Goal: Task Accomplishment & Management: Manage account settings

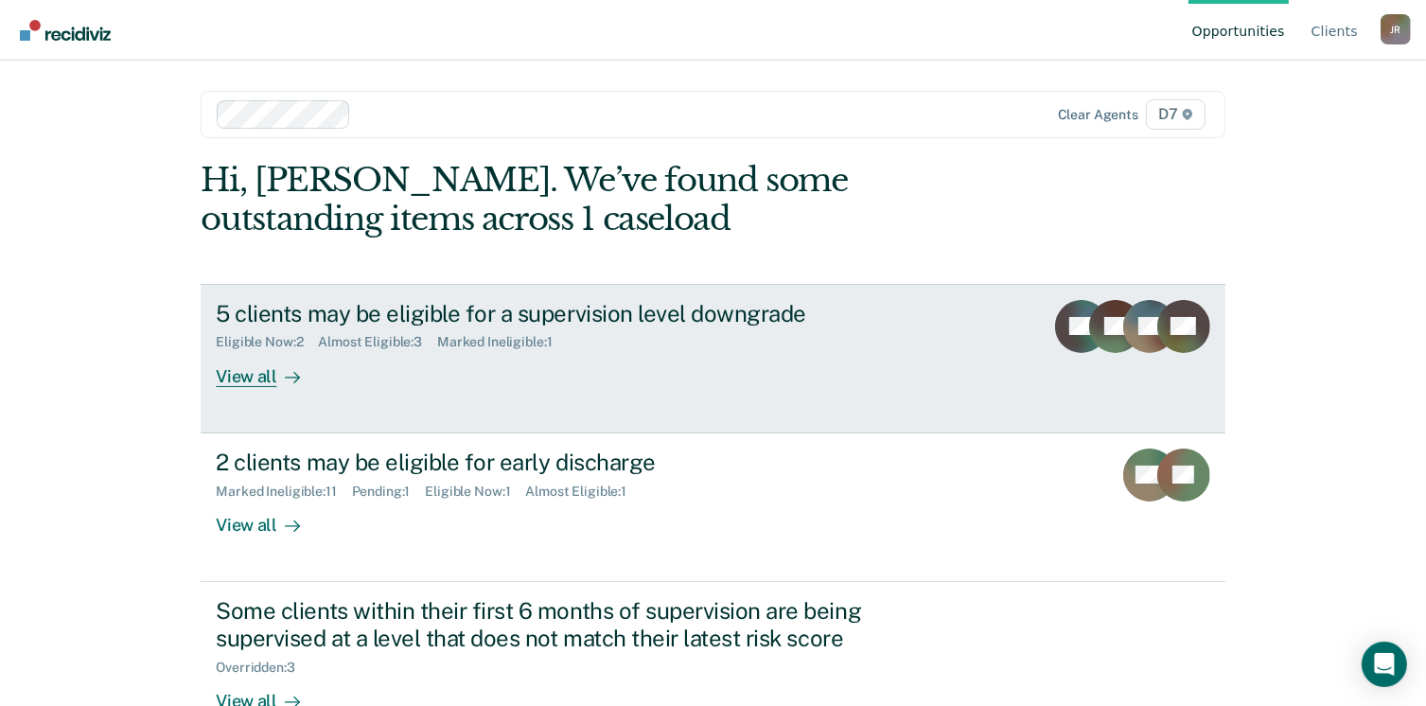
click at [250, 372] on div "View all" at bounding box center [269, 368] width 106 height 37
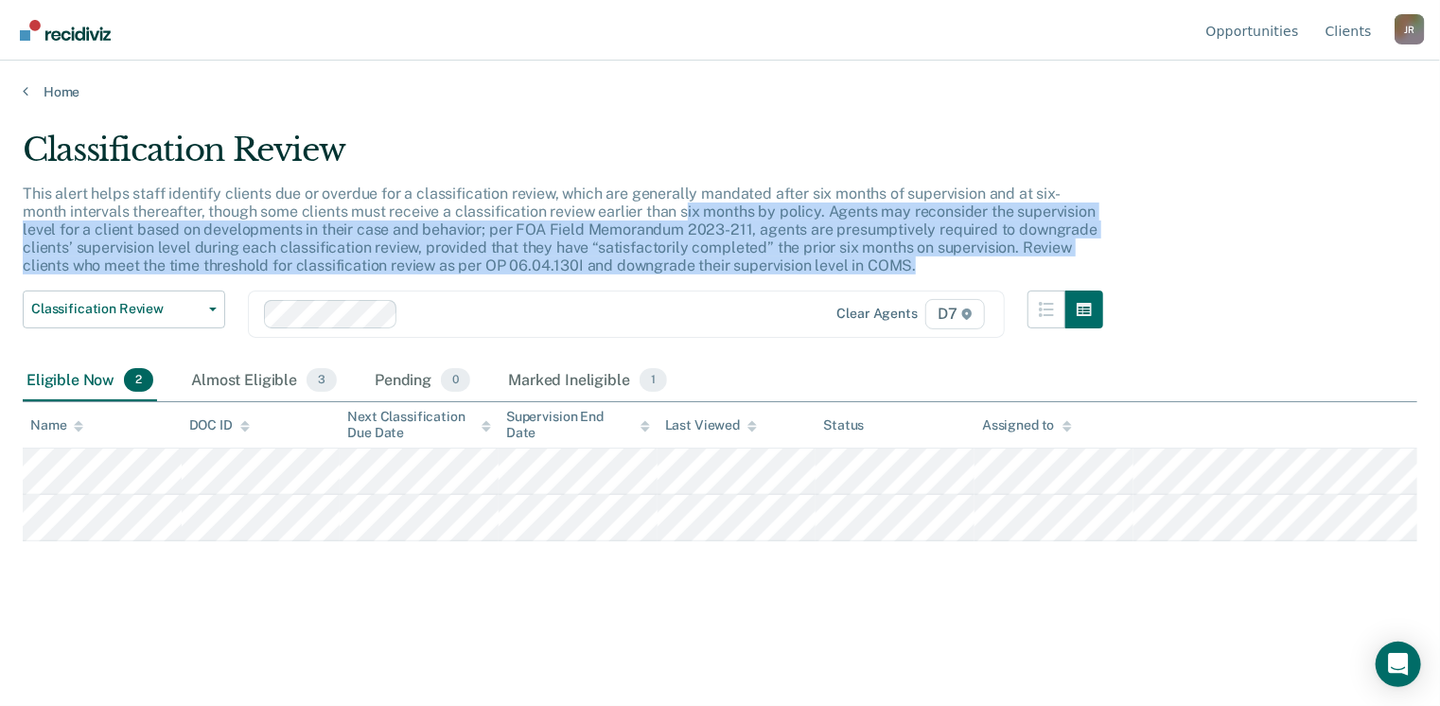
drag, startPoint x: 636, startPoint y: 215, endPoint x: 838, endPoint y: 282, distance: 212.5
click at [838, 282] on div "This alert helps staff identify clients due or overdue for a classification rev…" at bounding box center [563, 238] width 1081 height 106
click at [830, 276] on div "This alert helps staff identify clients due or overdue for a classification rev…" at bounding box center [563, 238] width 1081 height 106
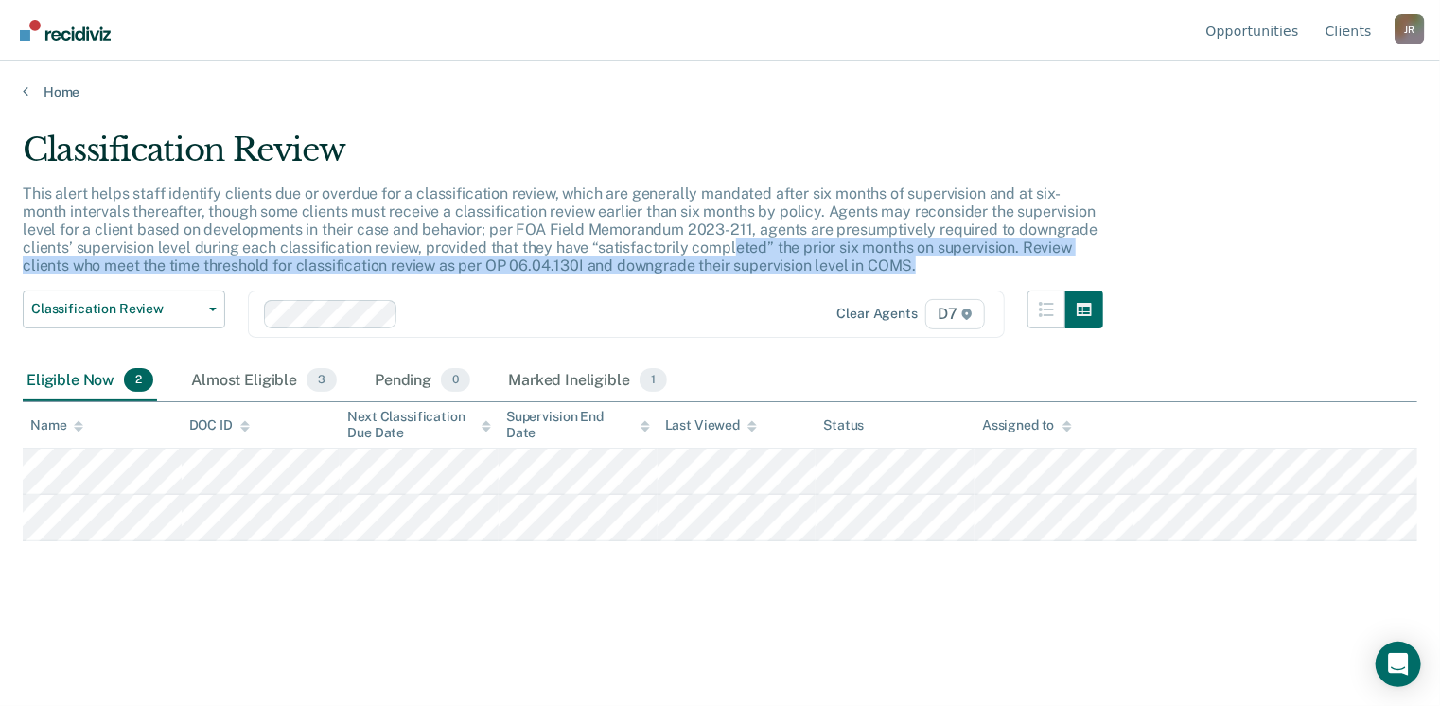
drag, startPoint x: 830, startPoint y: 276, endPoint x: 678, endPoint y: 252, distance: 154.3
click at [678, 252] on div "This alert helps staff identify clients due or overdue for a classification rev…" at bounding box center [563, 238] width 1081 height 106
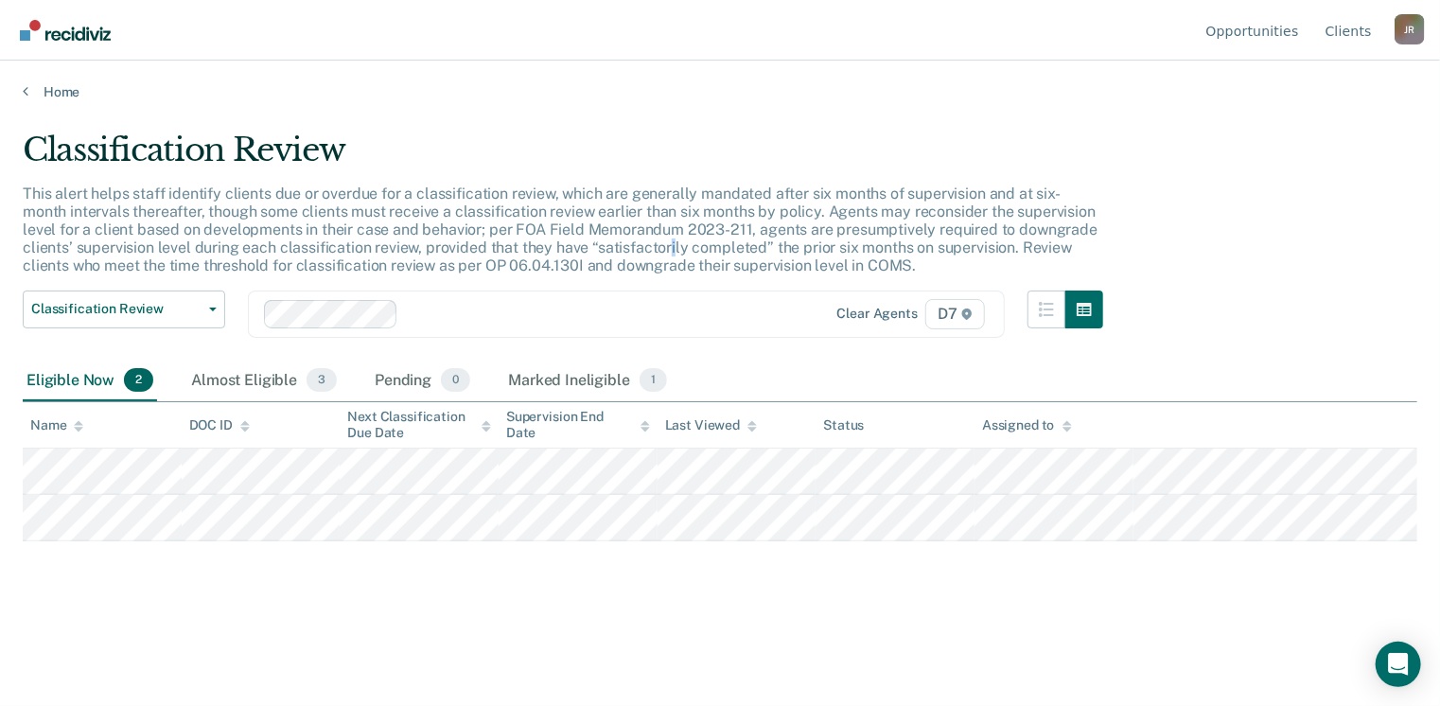
drag, startPoint x: 678, startPoint y: 252, endPoint x: 617, endPoint y: 243, distance: 61.2
click at [617, 243] on p "This alert helps staff identify clients due or overdue for a classification rev…" at bounding box center [560, 230] width 1075 height 91
drag, startPoint x: 617, startPoint y: 243, endPoint x: 522, endPoint y: 247, distance: 94.7
click at [522, 247] on p "This alert helps staff identify clients due or overdue for a classification rev…" at bounding box center [560, 230] width 1075 height 91
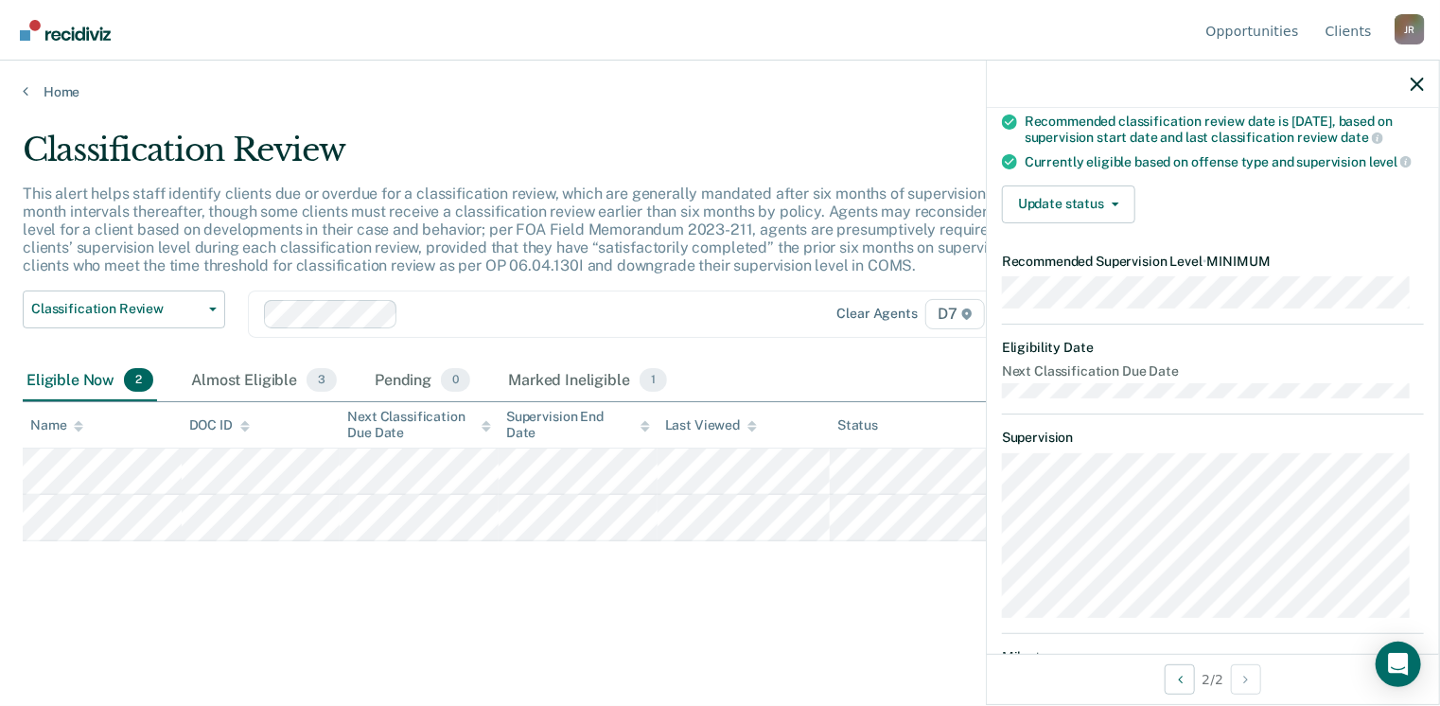
scroll to position [163, 0]
click at [606, 236] on p "This alert helps staff identify clients due or overdue for a classification rev…" at bounding box center [560, 230] width 1075 height 91
click at [1098, 208] on button "Update status" at bounding box center [1068, 205] width 133 height 38
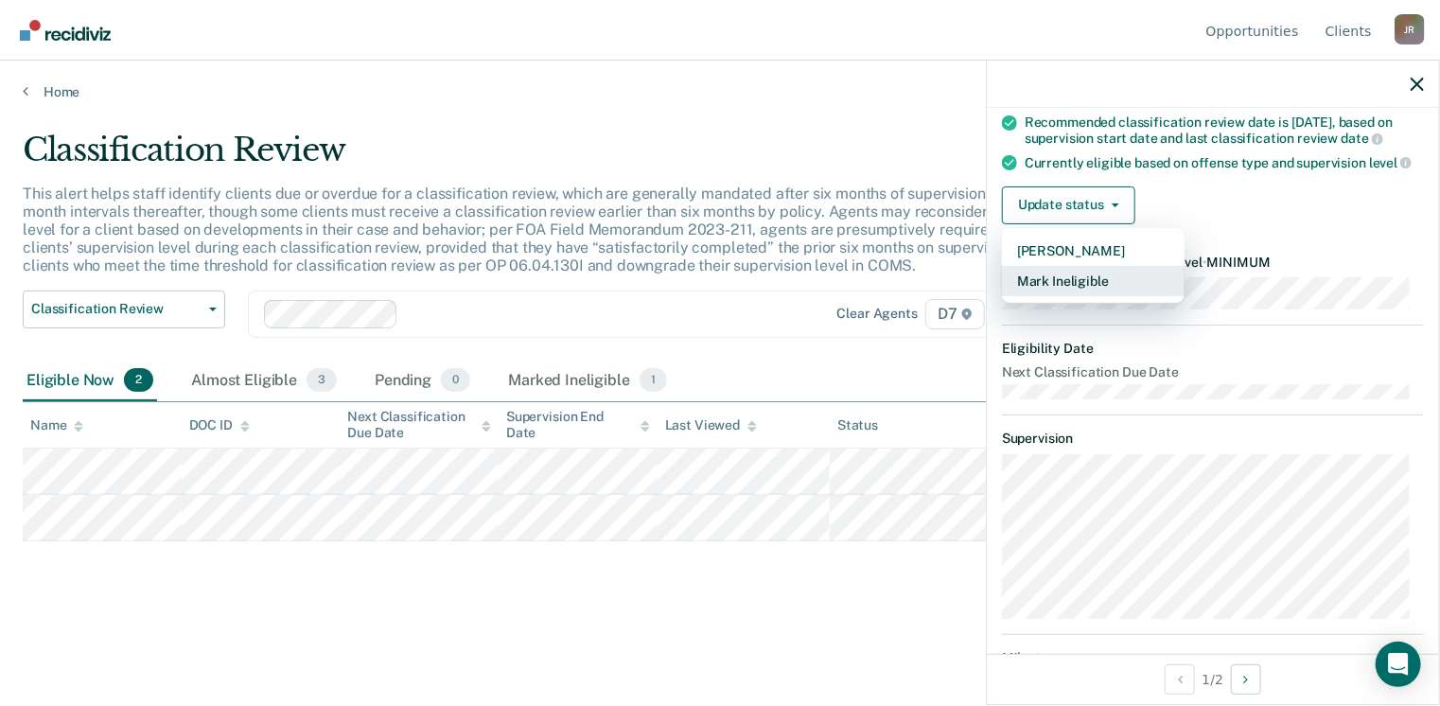
click at [1155, 296] on button "Mark Ineligible" at bounding box center [1093, 281] width 183 height 30
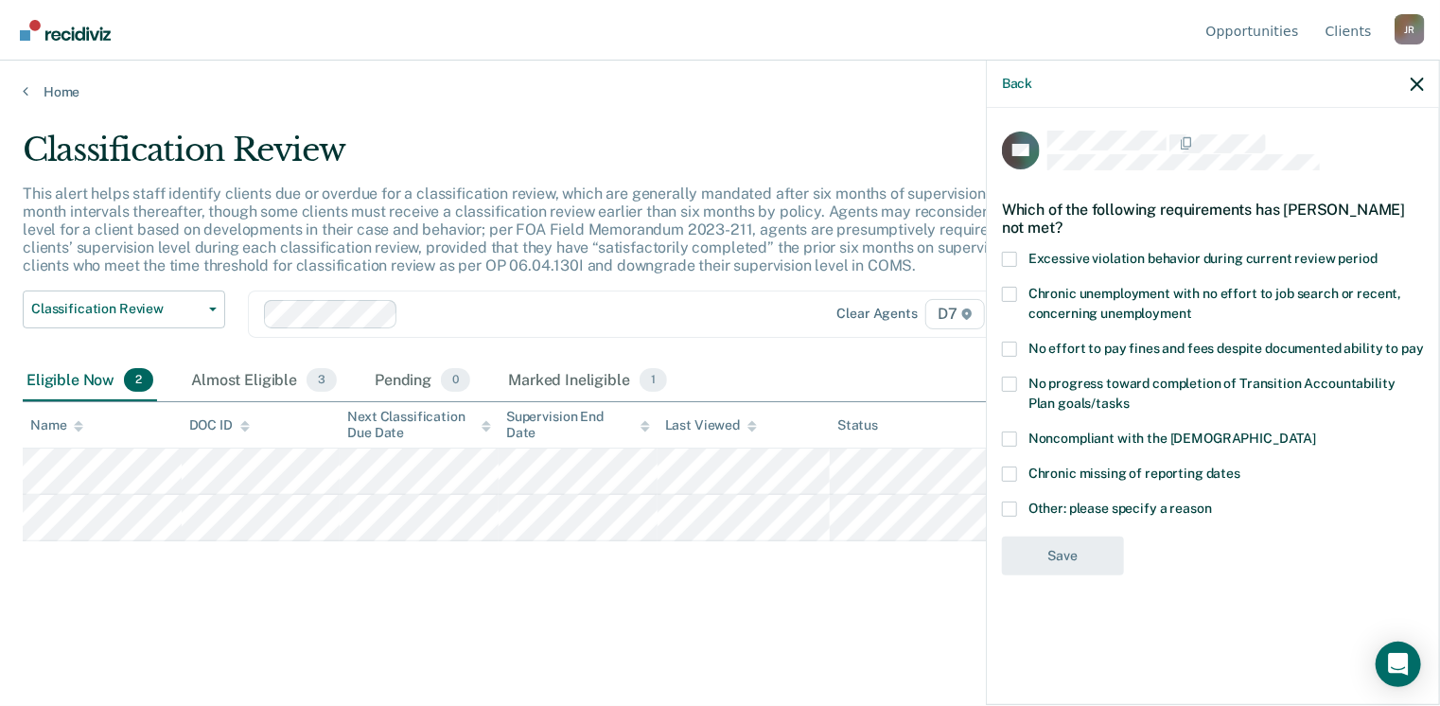
click at [1026, 520] on div "Other: please specify a reason" at bounding box center [1213, 519] width 422 height 35
click at [1022, 515] on label "Other: please specify a reason" at bounding box center [1213, 512] width 422 height 20
click at [1212, 502] on input "Other: please specify a reason" at bounding box center [1212, 502] width 0 height 0
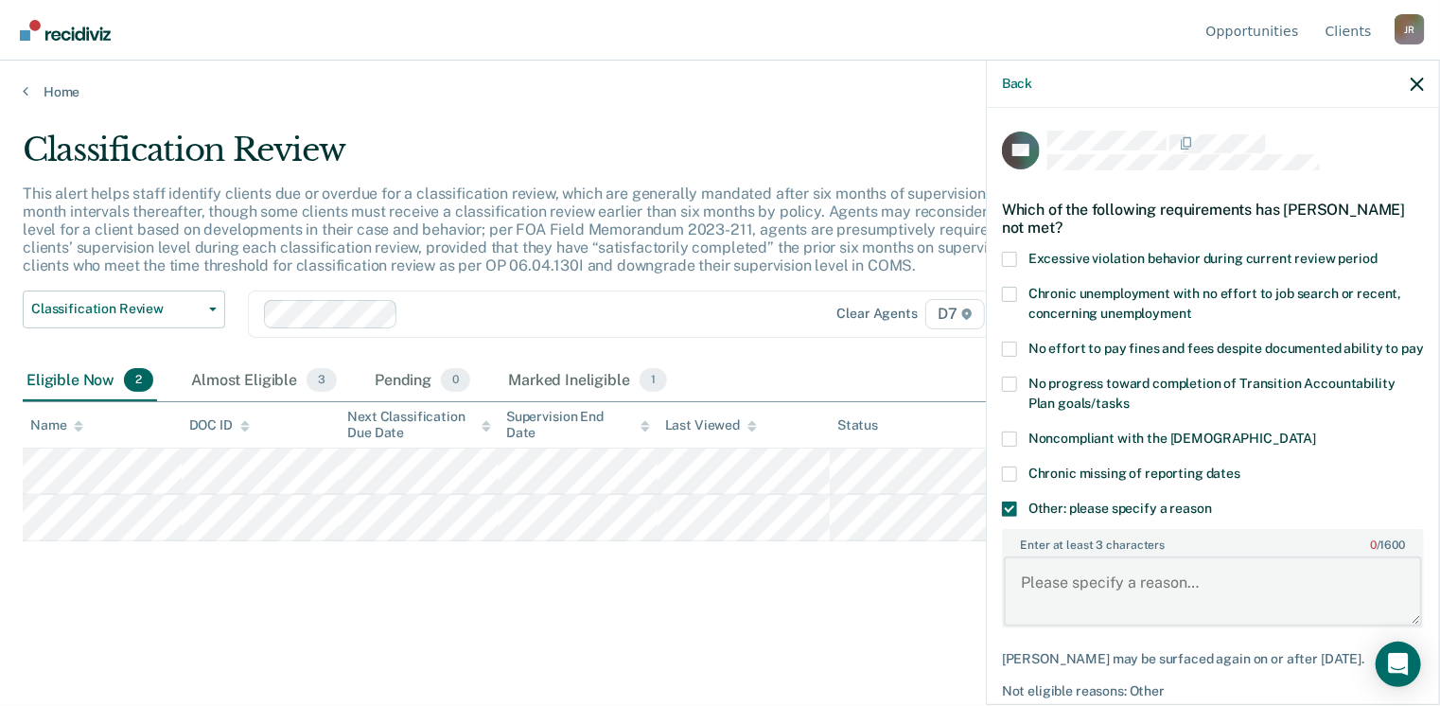
click at [1069, 599] on textarea "Enter at least 3 characters 0 / 1600" at bounding box center [1213, 591] width 418 height 70
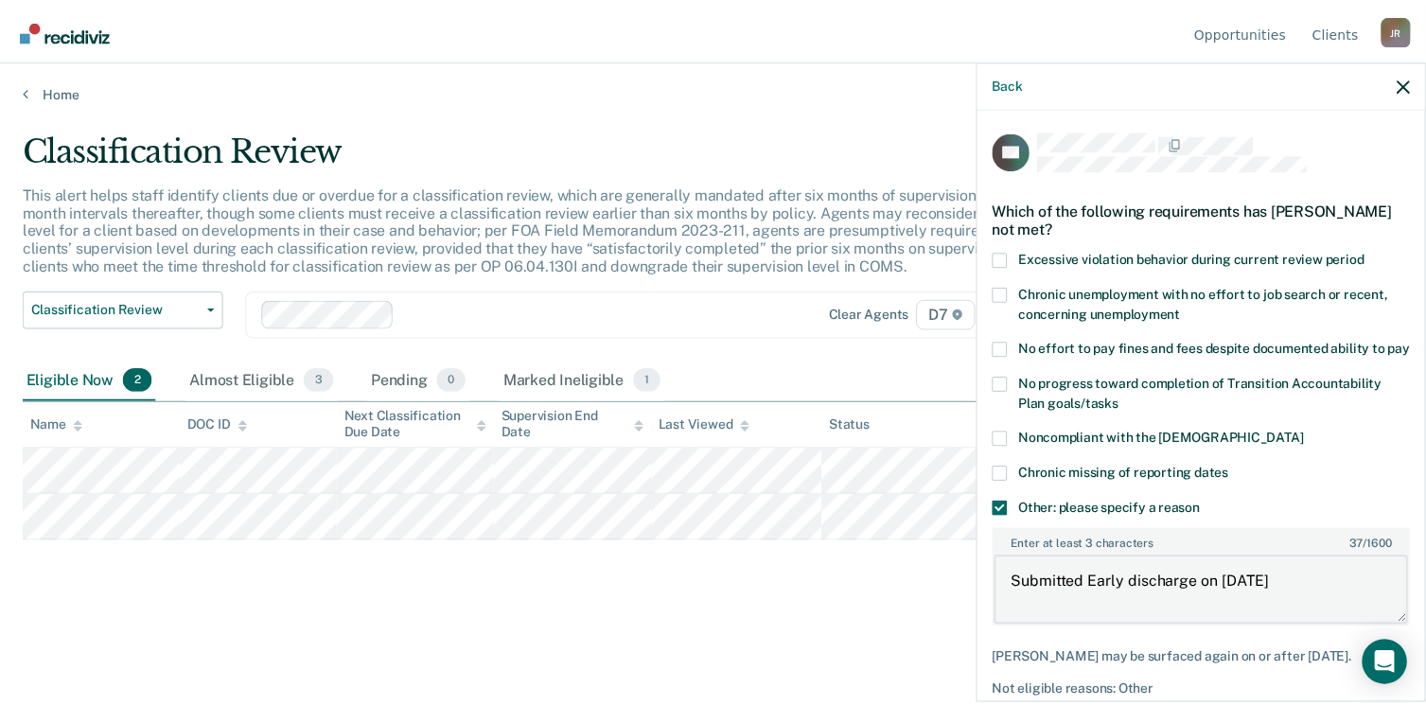
scroll to position [101, 0]
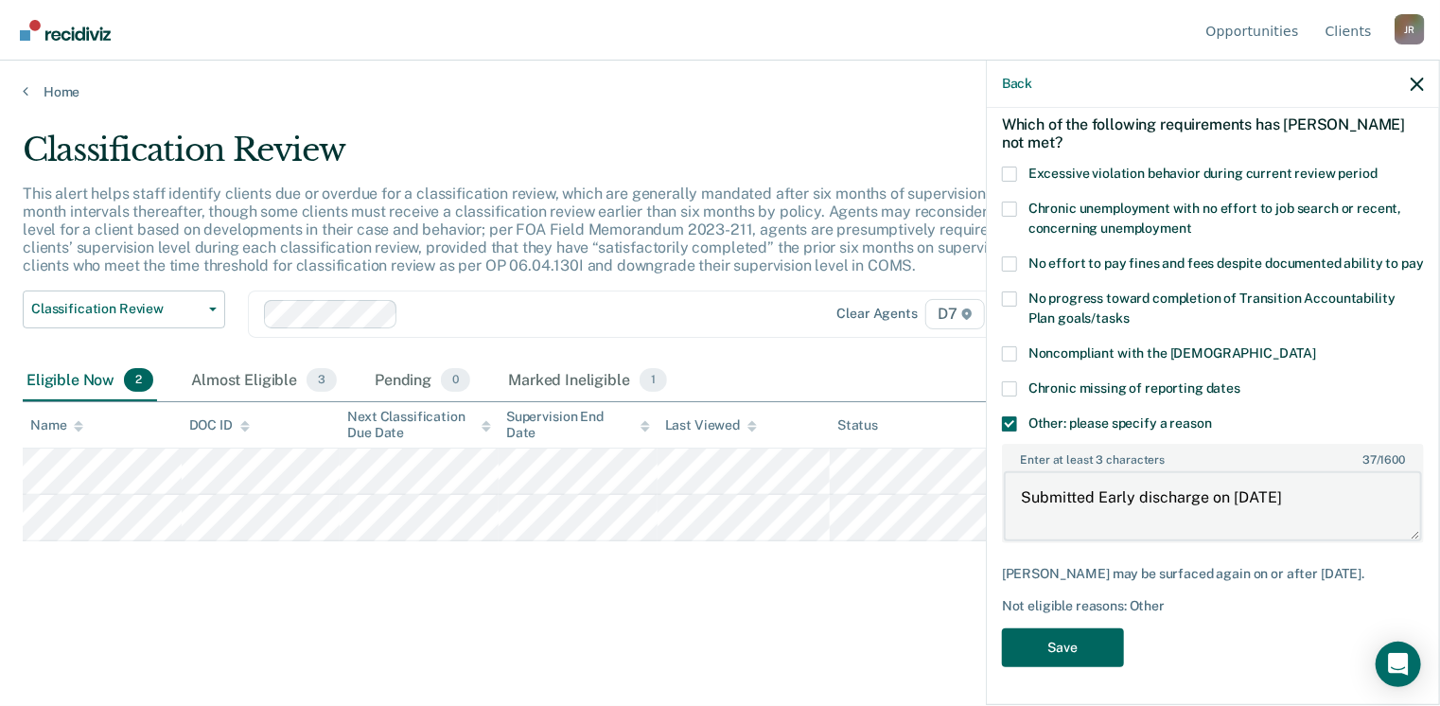
type textarea "Submitted Early discharge on [DATE]"
click at [1091, 652] on button "Save" at bounding box center [1063, 647] width 122 height 39
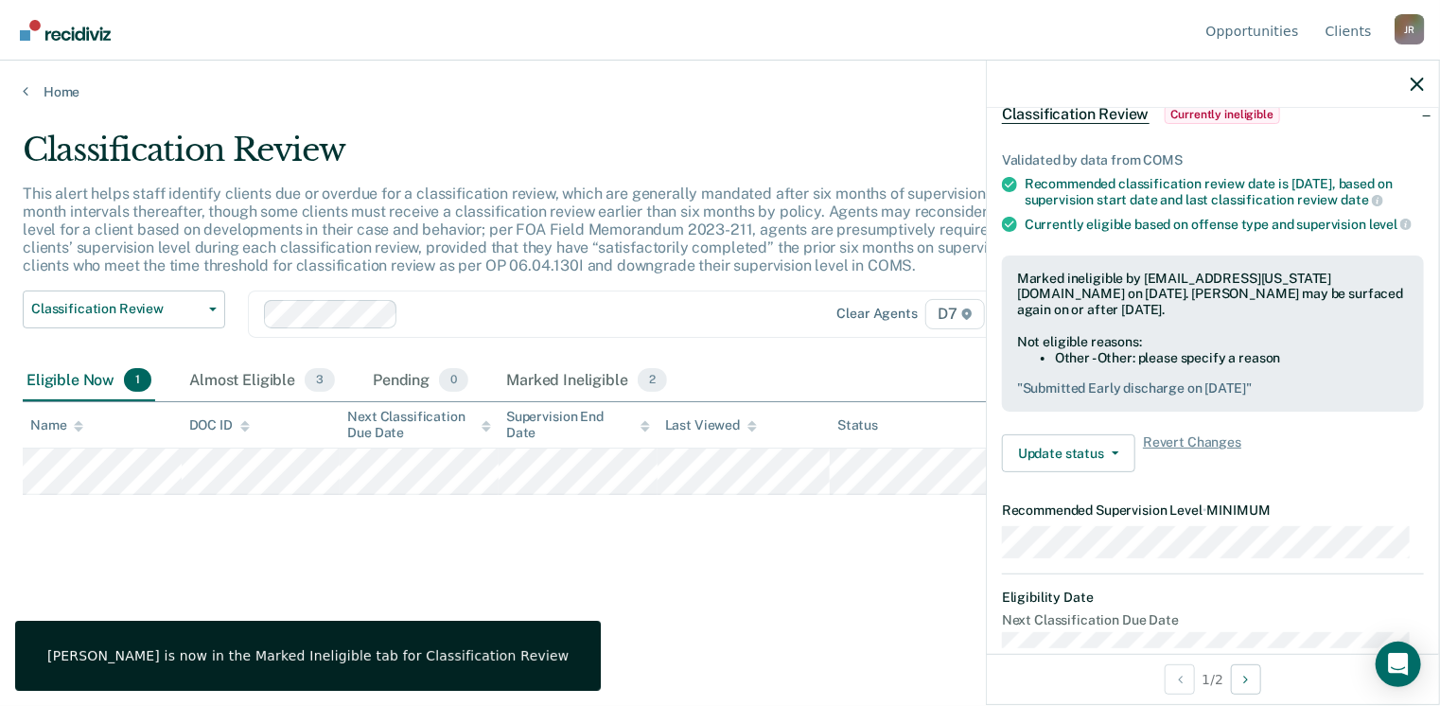
click at [68, 102] on main "Classification Review This alert helps staff identify clients due or overdue fo…" at bounding box center [720, 400] width 1440 height 600
click at [69, 93] on link "Home" at bounding box center [720, 91] width 1395 height 17
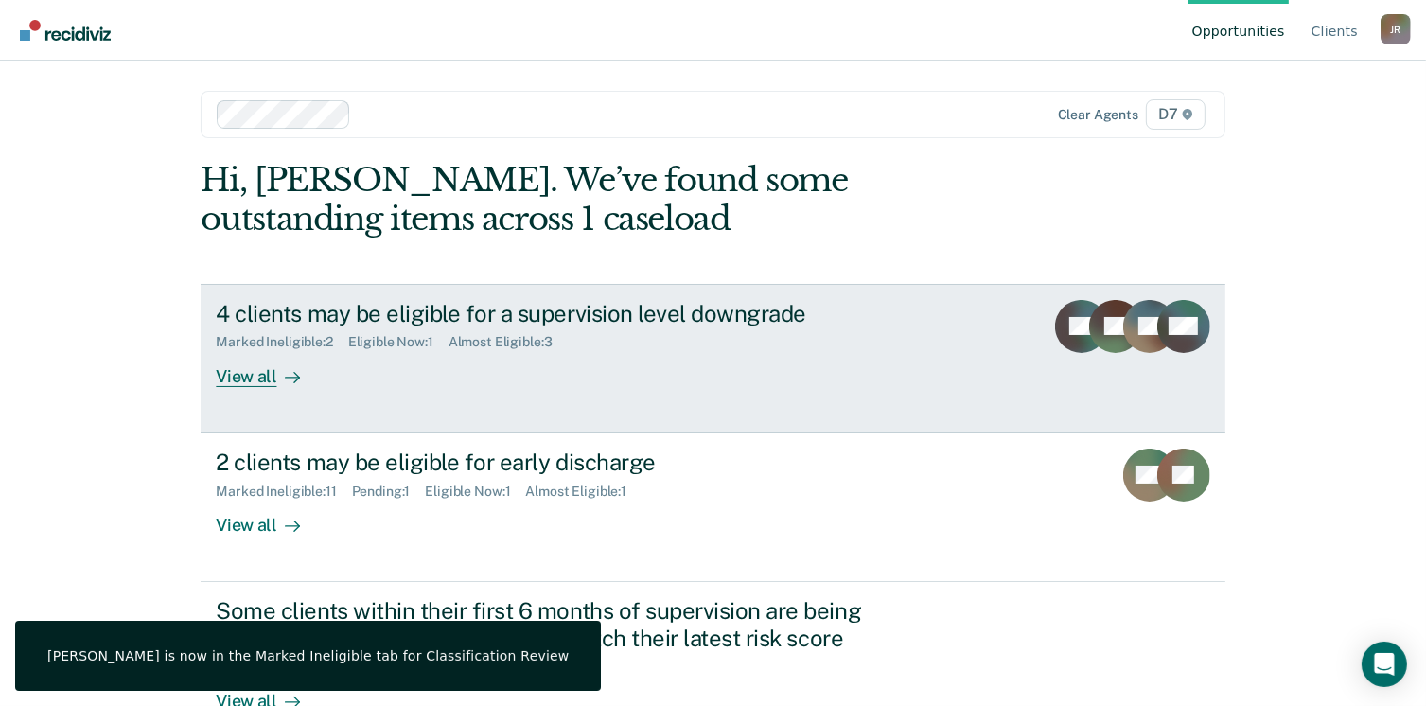
scroll to position [50, 0]
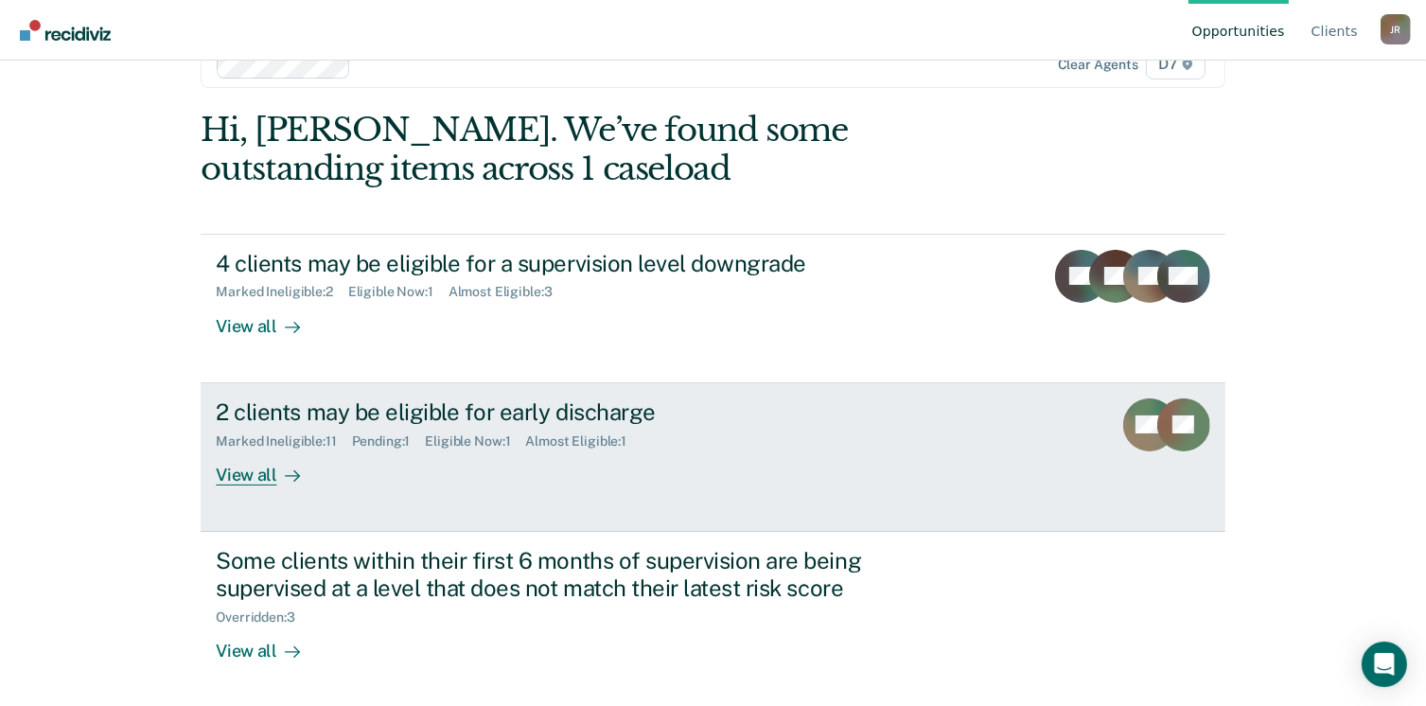
click at [378, 396] on link "2 clients may be eligible for early discharge Marked Ineligible : 11 Pending : …" at bounding box center [713, 457] width 1024 height 149
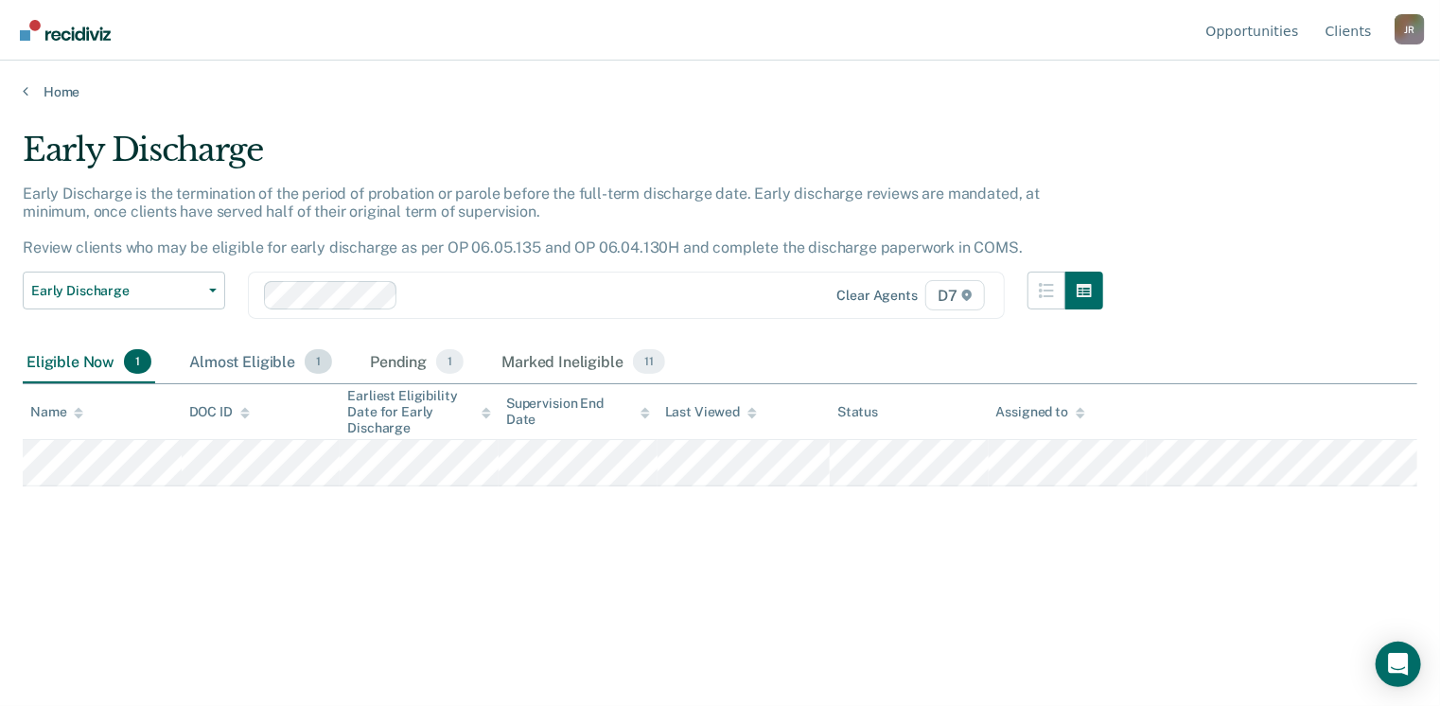
click at [270, 359] on div "Almost Eligible 1" at bounding box center [260, 363] width 150 height 42
click at [418, 357] on div "Pending 1" at bounding box center [416, 363] width 101 height 42
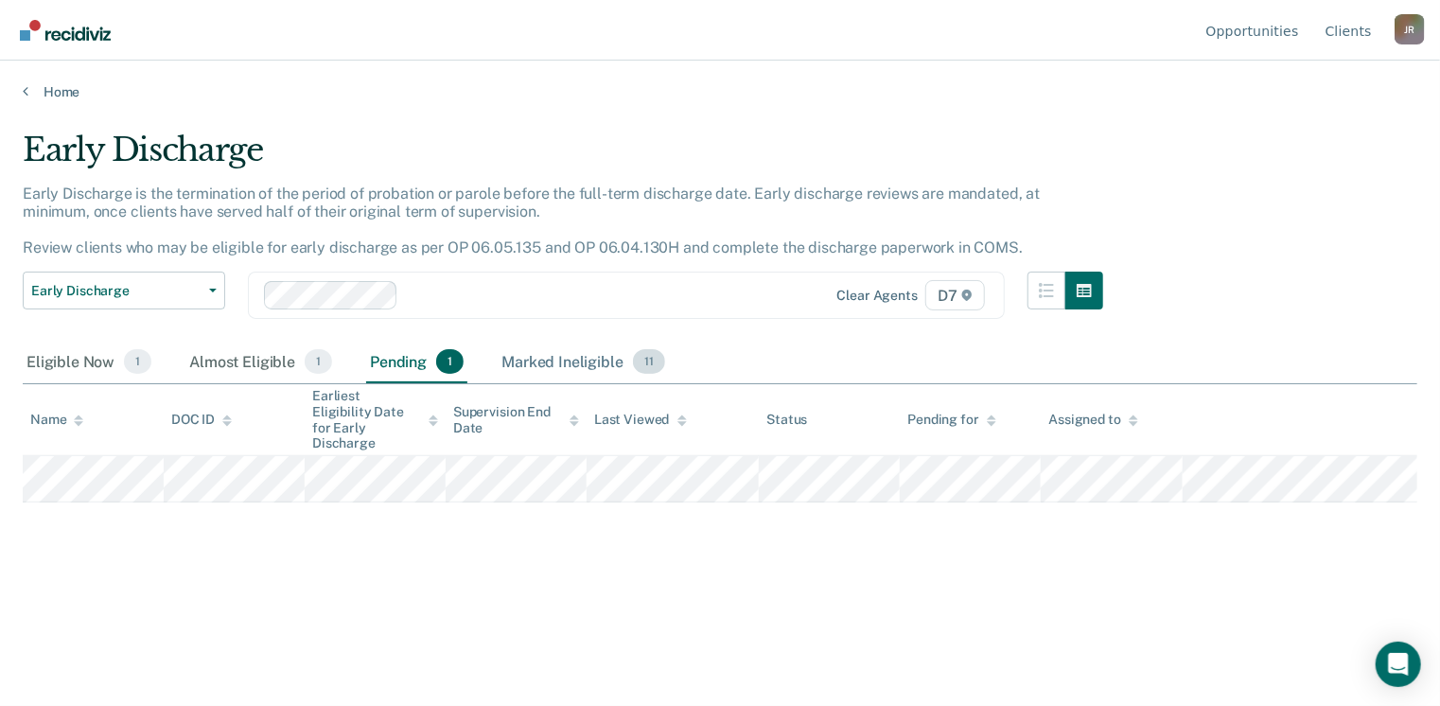
click at [557, 354] on div "Marked Ineligible 11" at bounding box center [583, 363] width 170 height 42
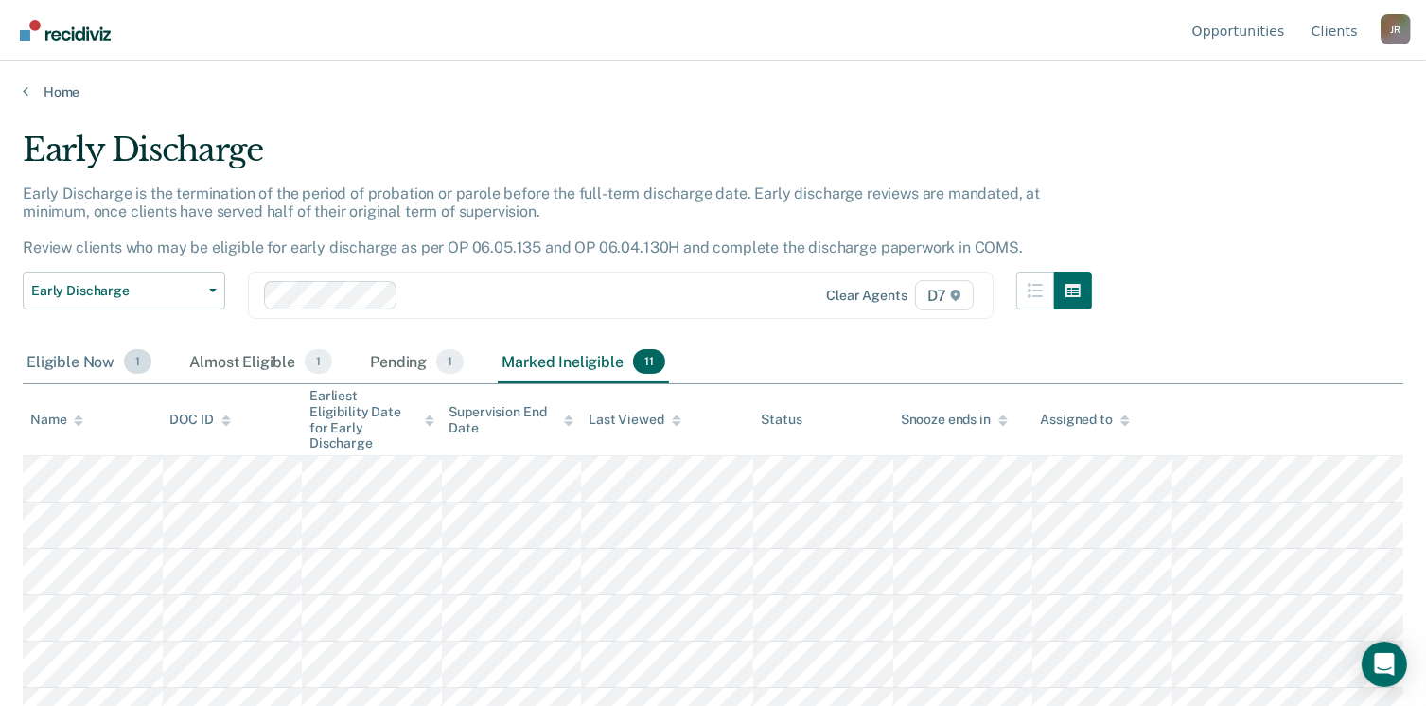
click at [74, 368] on div "Eligible Now 1" at bounding box center [89, 363] width 132 height 42
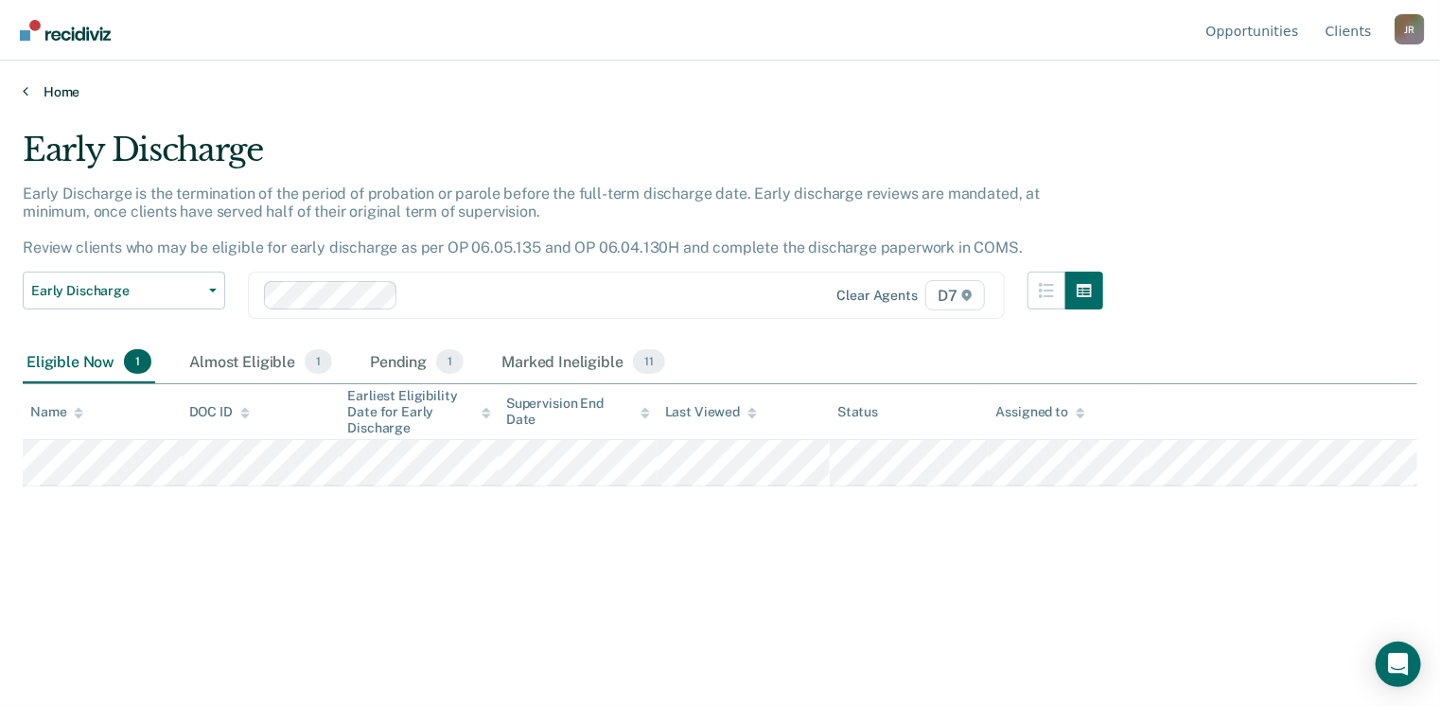
click at [53, 89] on link "Home" at bounding box center [720, 91] width 1395 height 17
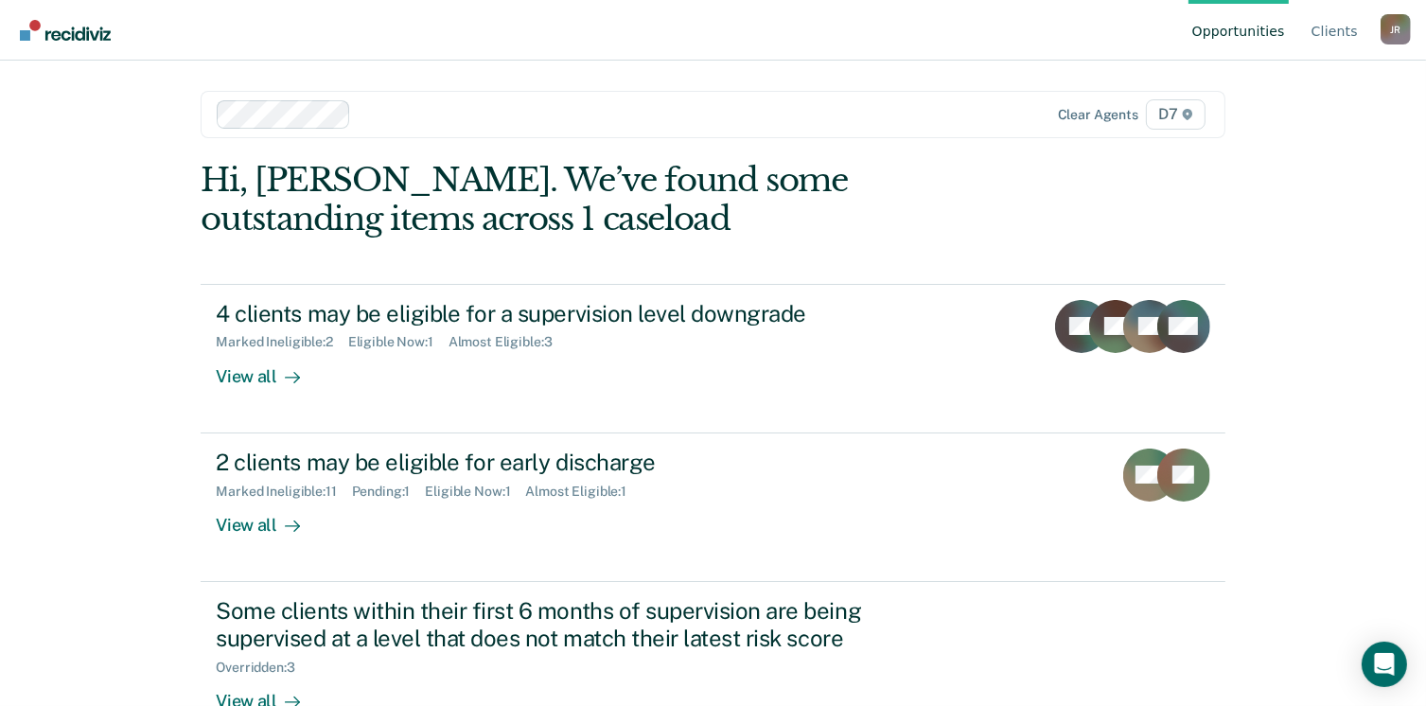
scroll to position [50, 0]
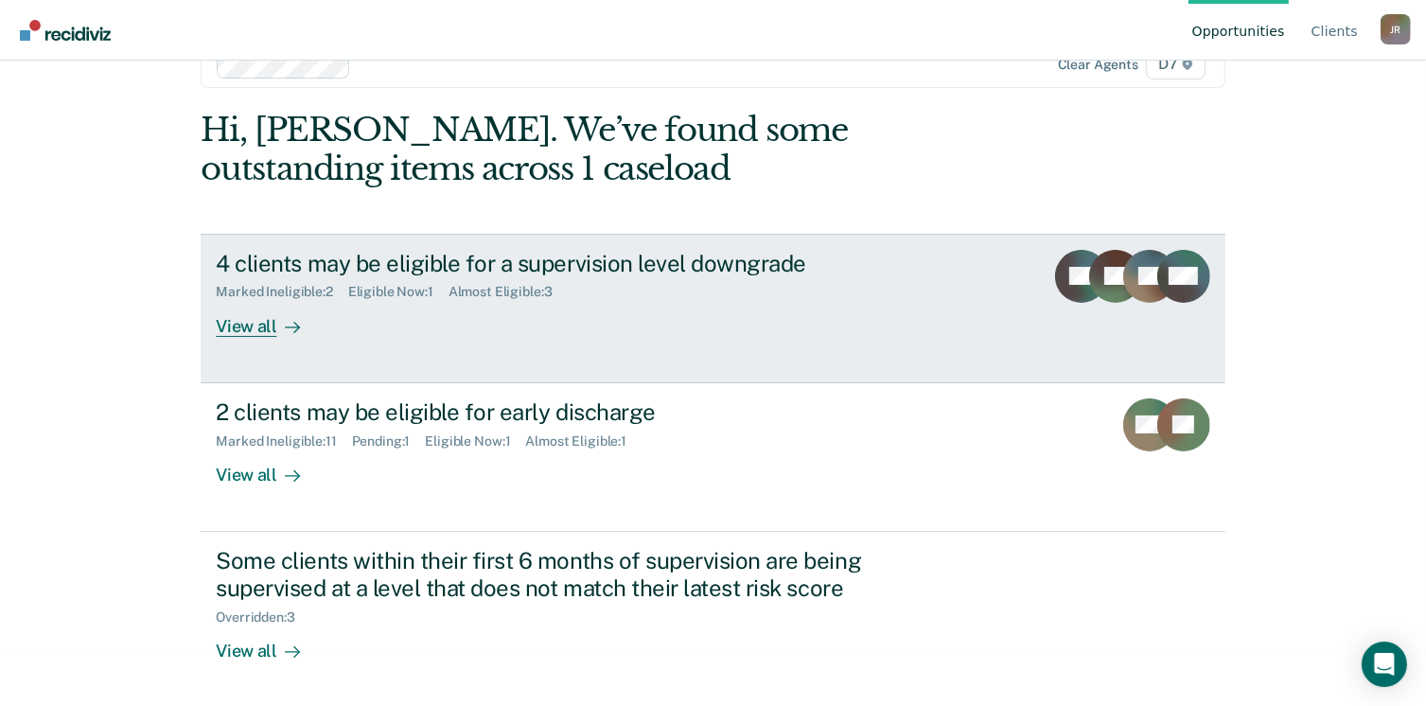
click at [337, 295] on div "Marked Ineligible : 2" at bounding box center [282, 292] width 132 height 16
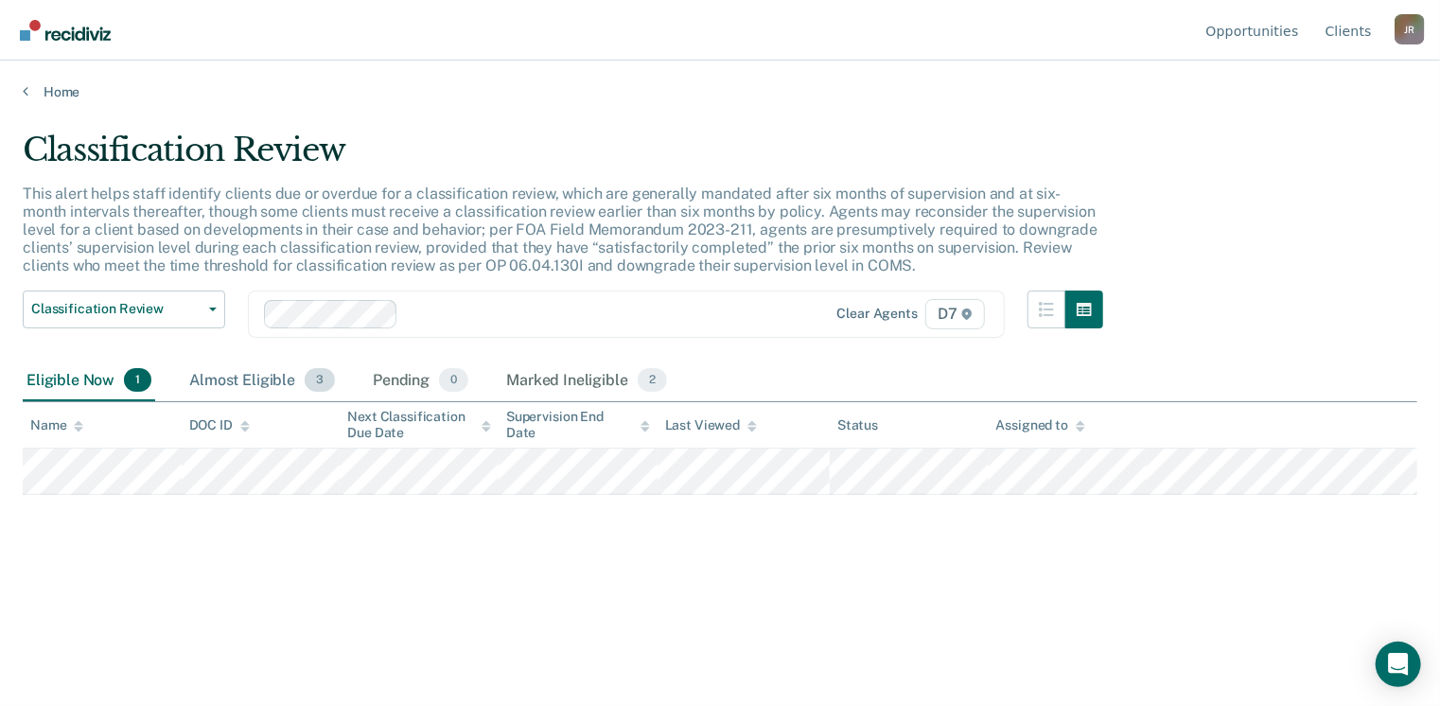
click at [284, 380] on div "Almost Eligible 3" at bounding box center [261, 382] width 153 height 42
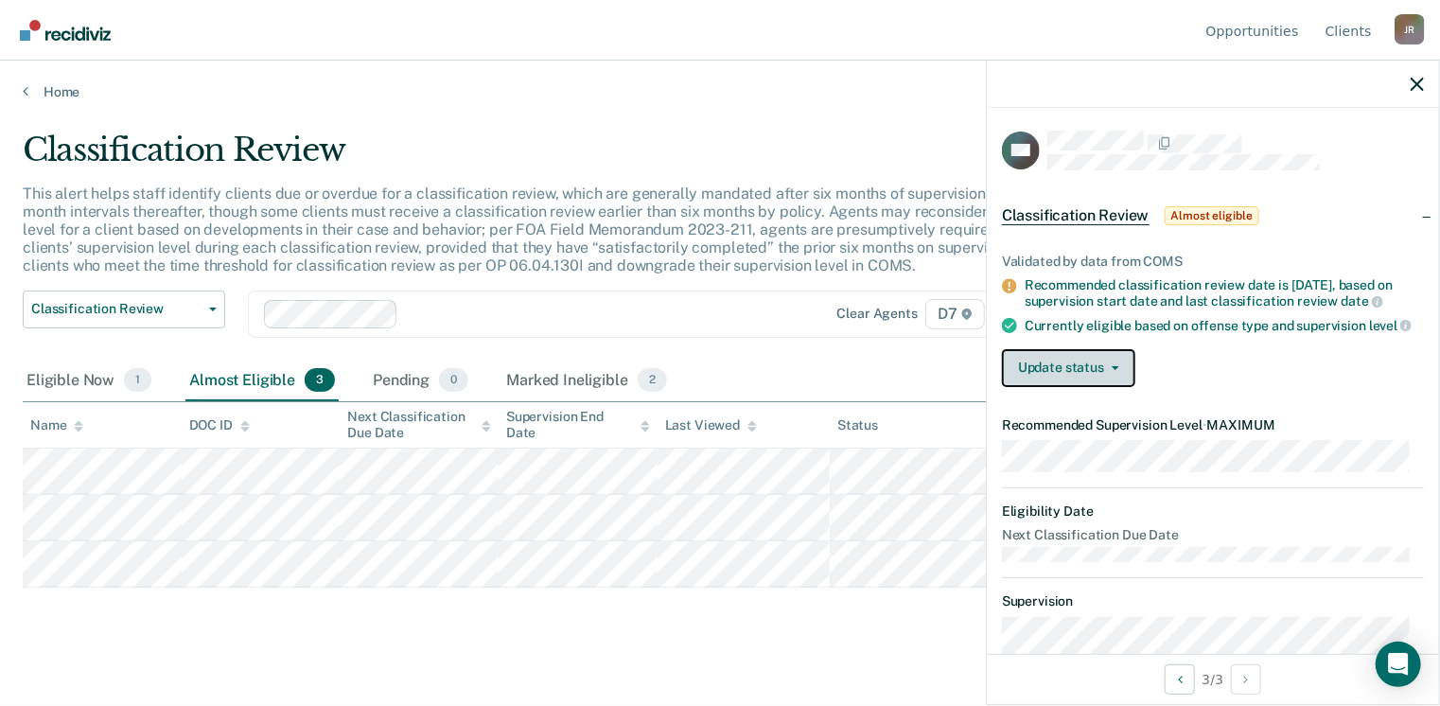
click at [1126, 387] on button "Update status" at bounding box center [1068, 368] width 133 height 38
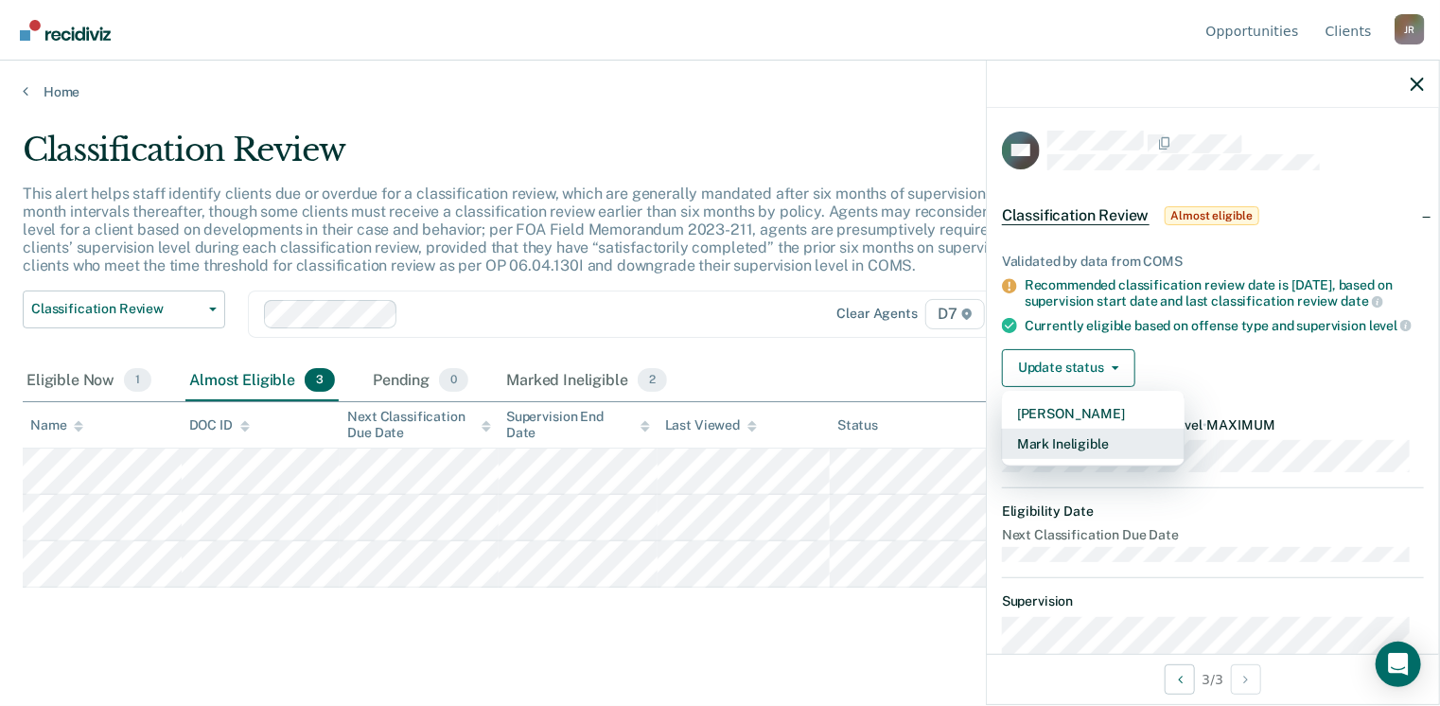
click at [1127, 455] on button "Mark Ineligible" at bounding box center [1093, 444] width 183 height 30
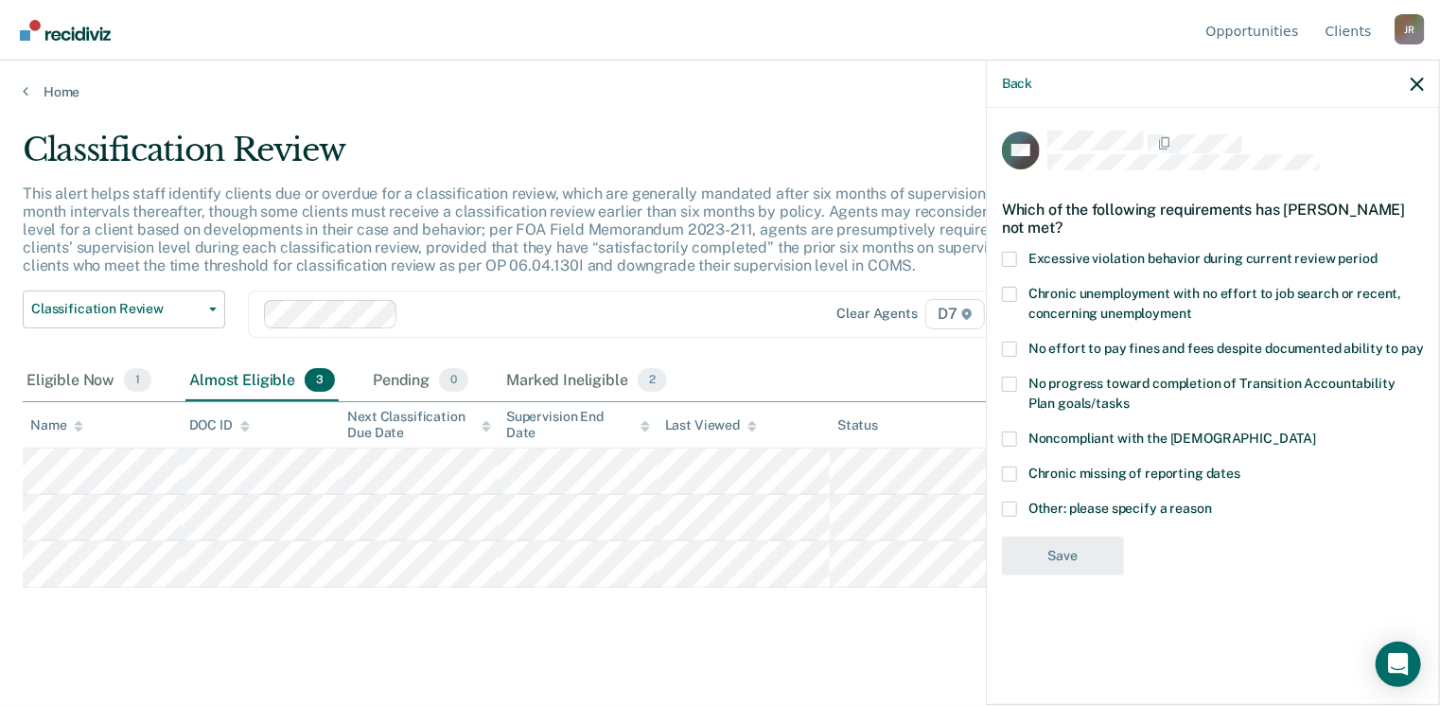
click at [1016, 507] on span at bounding box center [1009, 509] width 15 height 15
click at [1212, 502] on input "Other: please specify a reason" at bounding box center [1212, 502] width 0 height 0
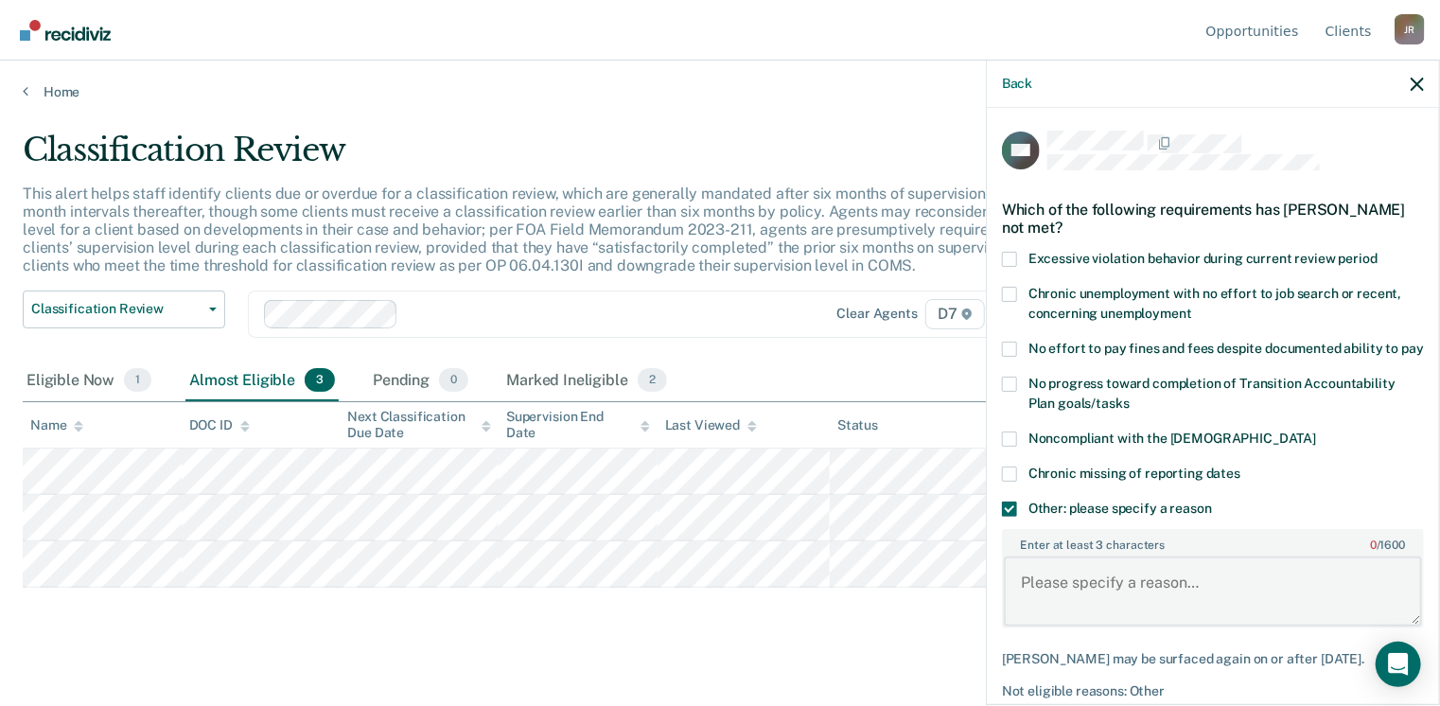
click at [1061, 574] on textarea "Enter at least 3 characters 0 / 1600" at bounding box center [1213, 591] width 418 height 70
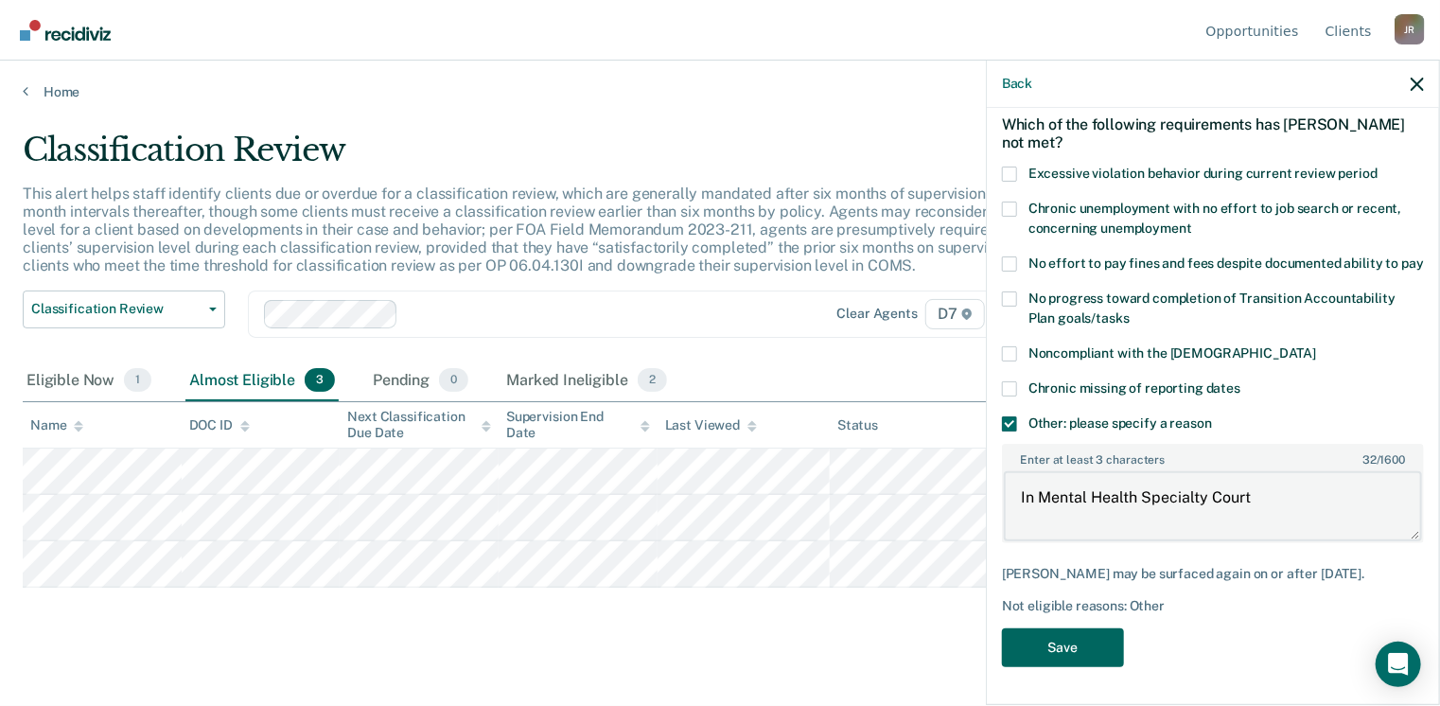
type textarea "In Mental Health Specialty Court"
click at [1109, 646] on button "Save" at bounding box center [1063, 647] width 122 height 39
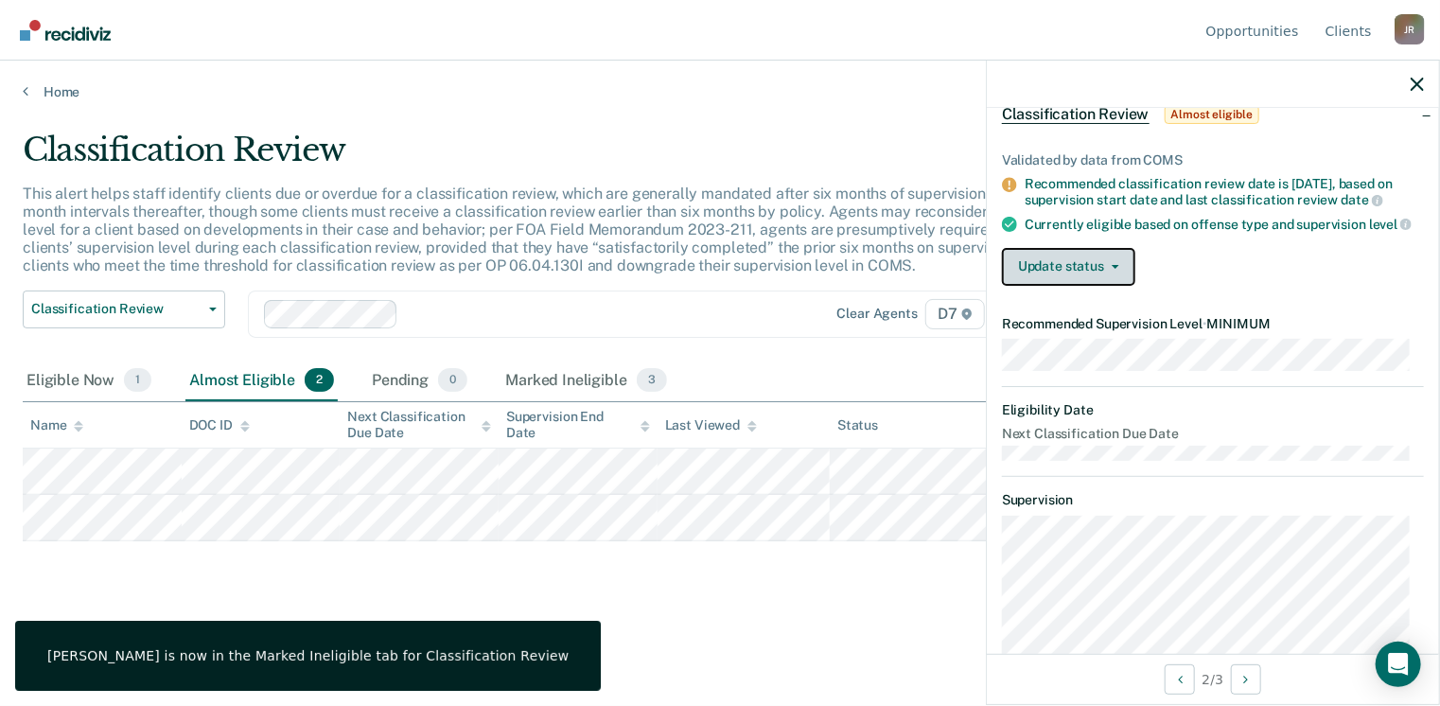
click at [1095, 278] on button "Update status" at bounding box center [1068, 267] width 133 height 38
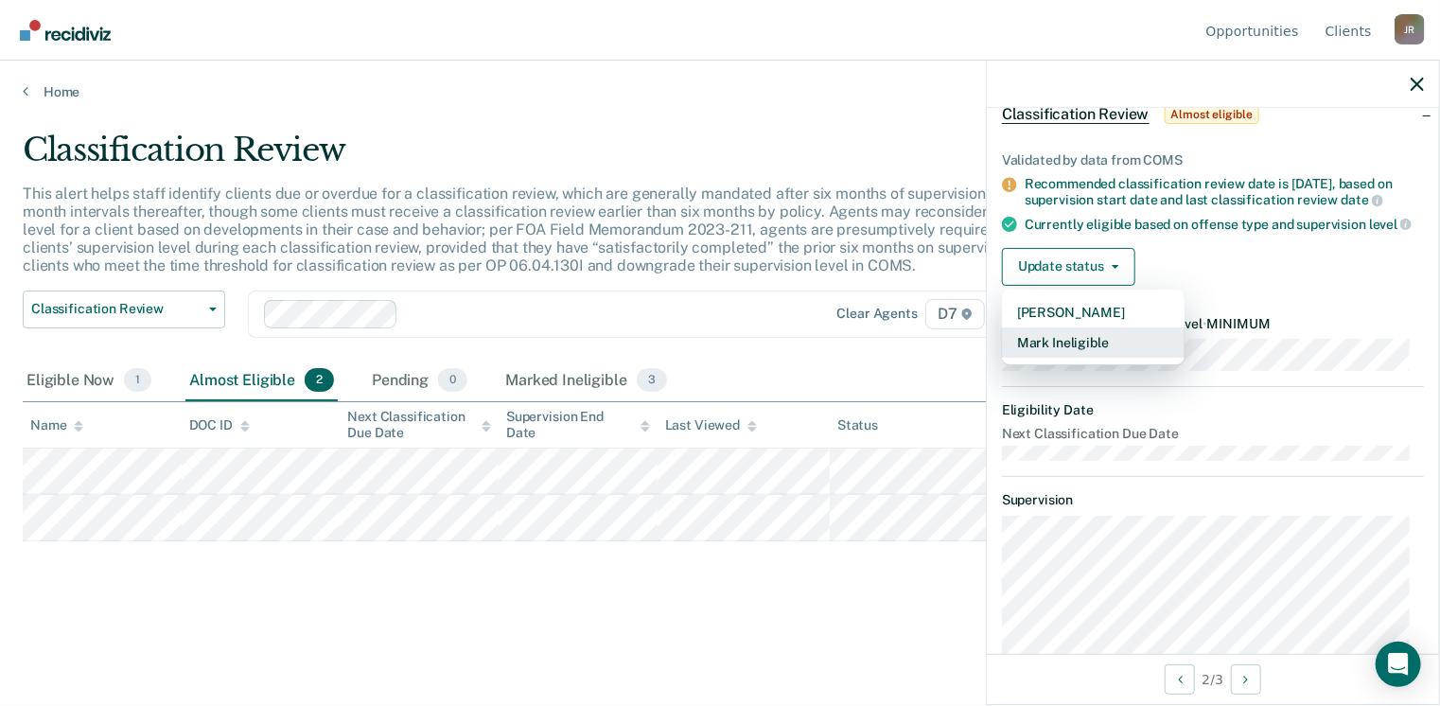
click at [1117, 358] on button "Mark Ineligible" at bounding box center [1093, 342] width 183 height 30
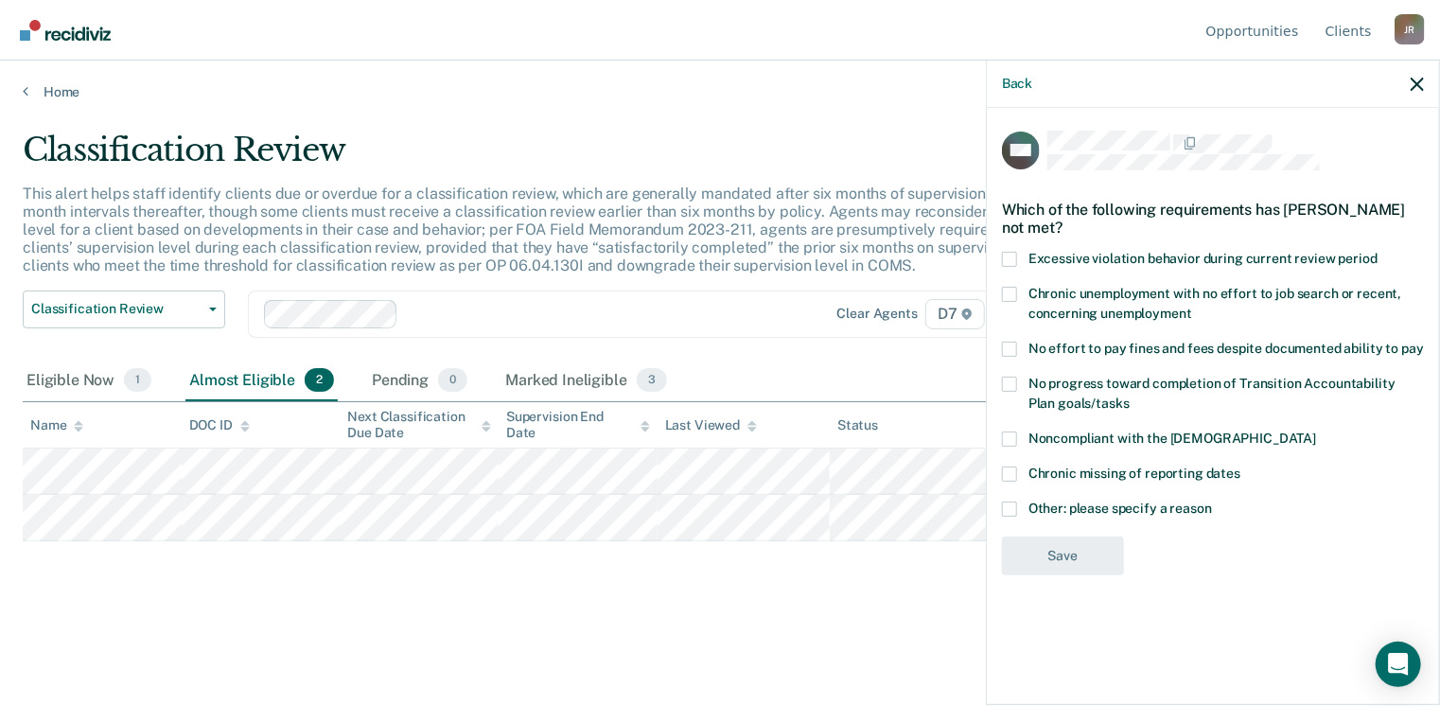
scroll to position [0, 0]
click at [1026, 441] on label "Noncompliant with the [DEMOGRAPHIC_DATA]" at bounding box center [1213, 442] width 422 height 20
click at [1316, 432] on input "Noncompliant with the [DEMOGRAPHIC_DATA]" at bounding box center [1316, 432] width 0 height 0
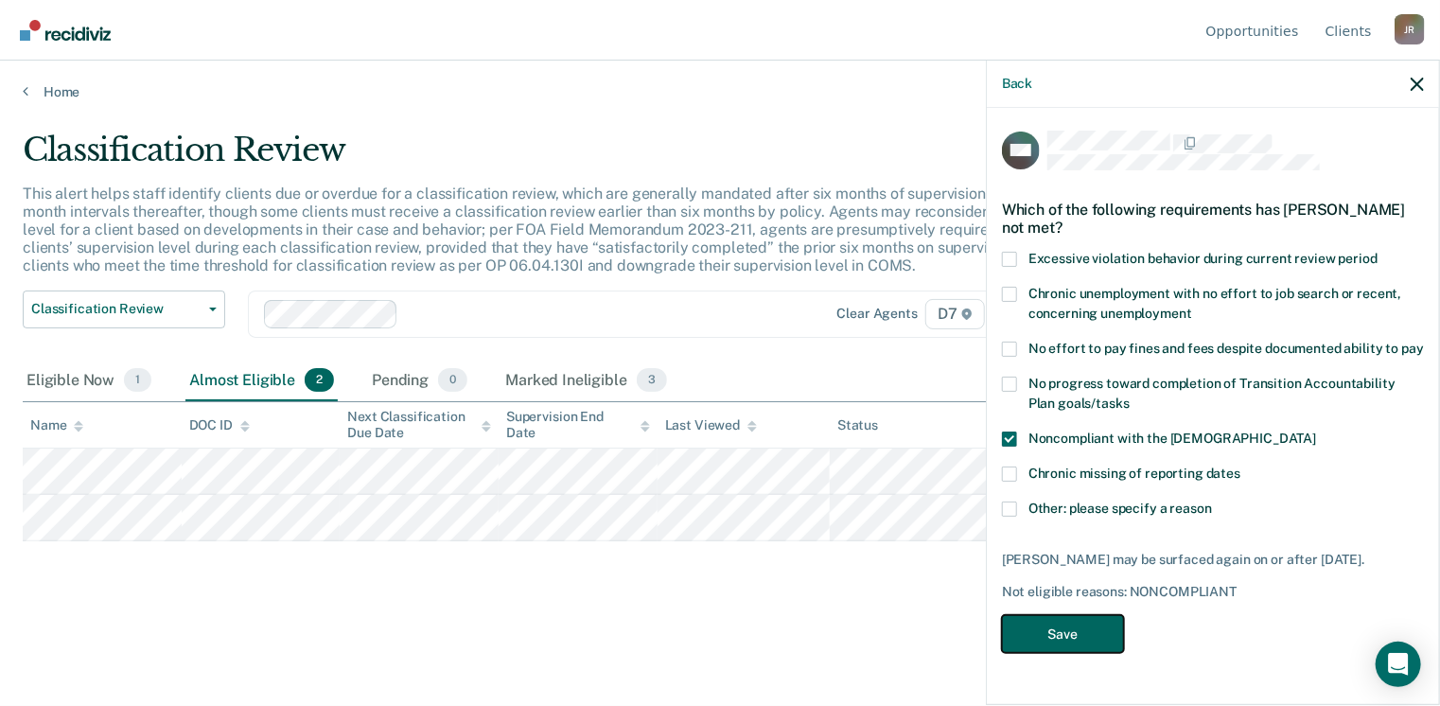
click at [1057, 623] on button "Save" at bounding box center [1063, 634] width 122 height 39
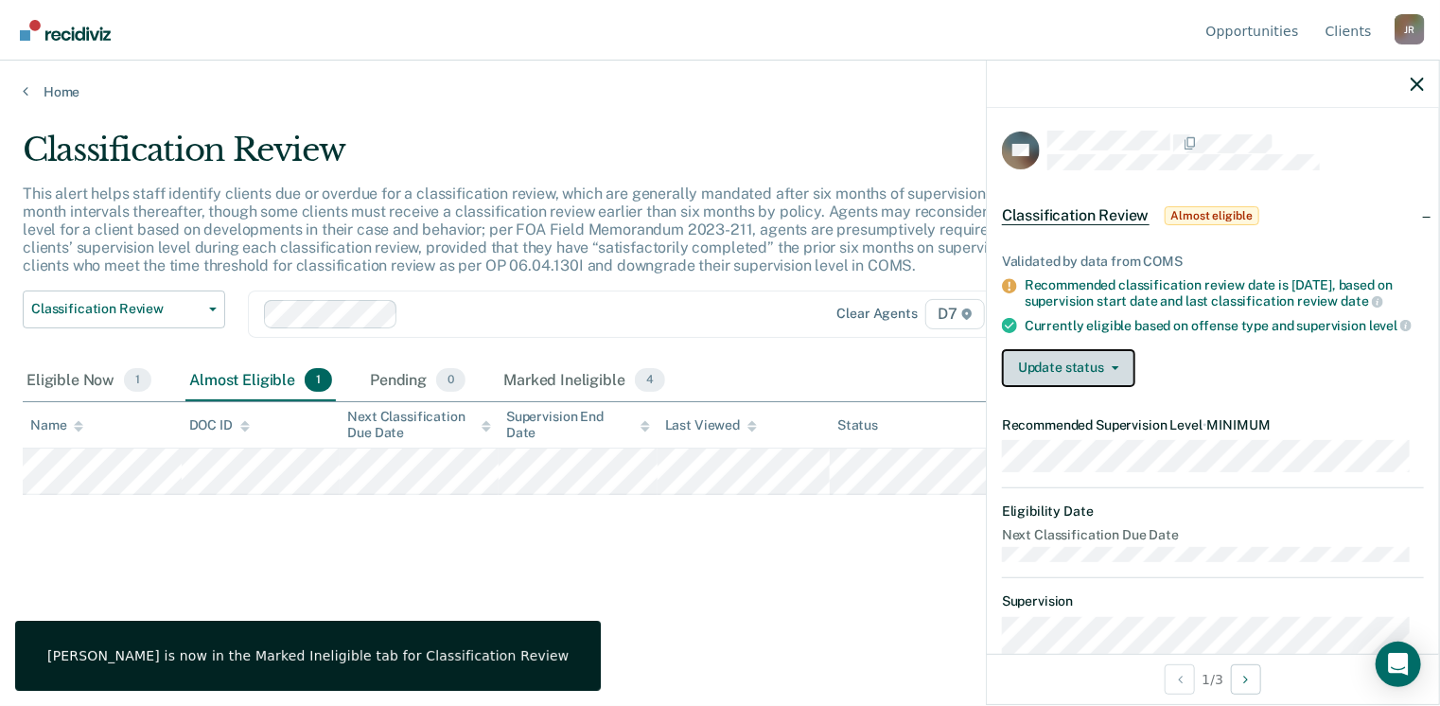
click at [1121, 384] on button "Update status" at bounding box center [1068, 368] width 133 height 38
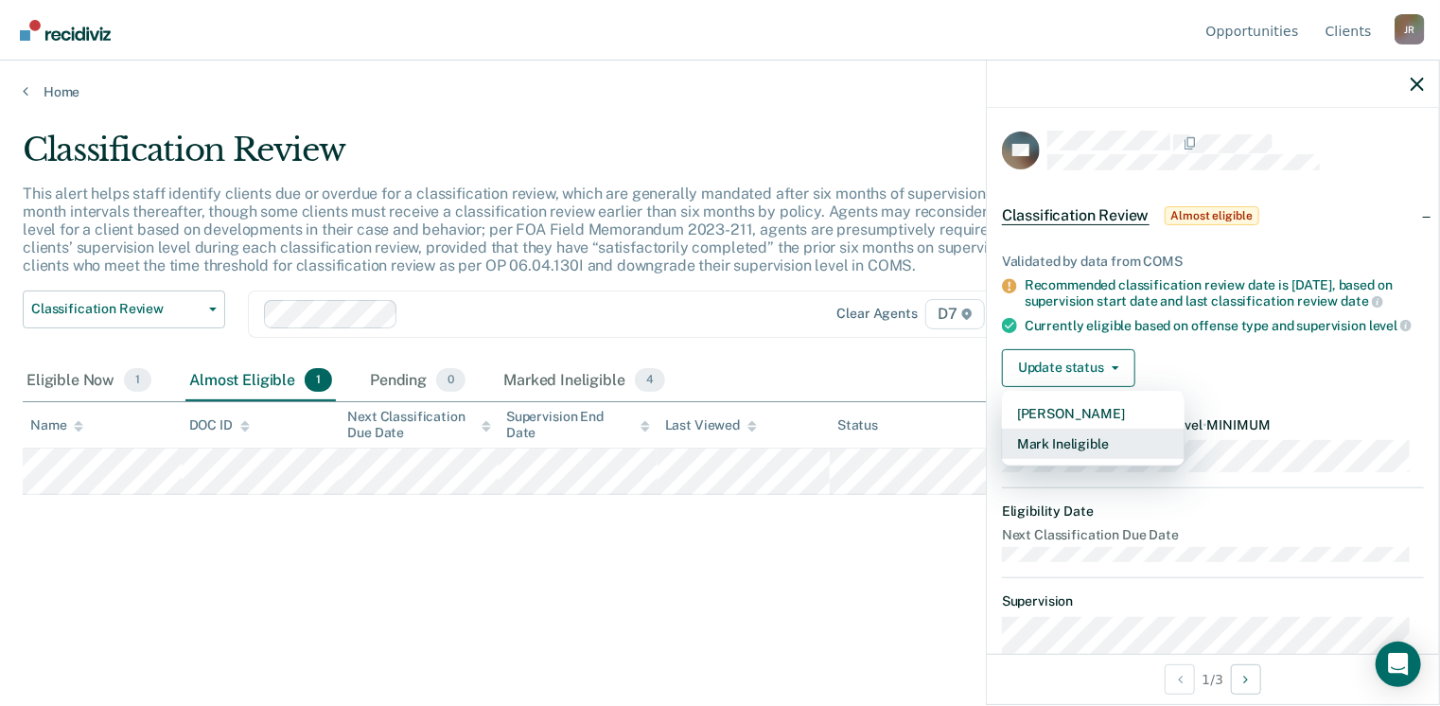
click at [1150, 447] on button "Mark Ineligible" at bounding box center [1093, 444] width 183 height 30
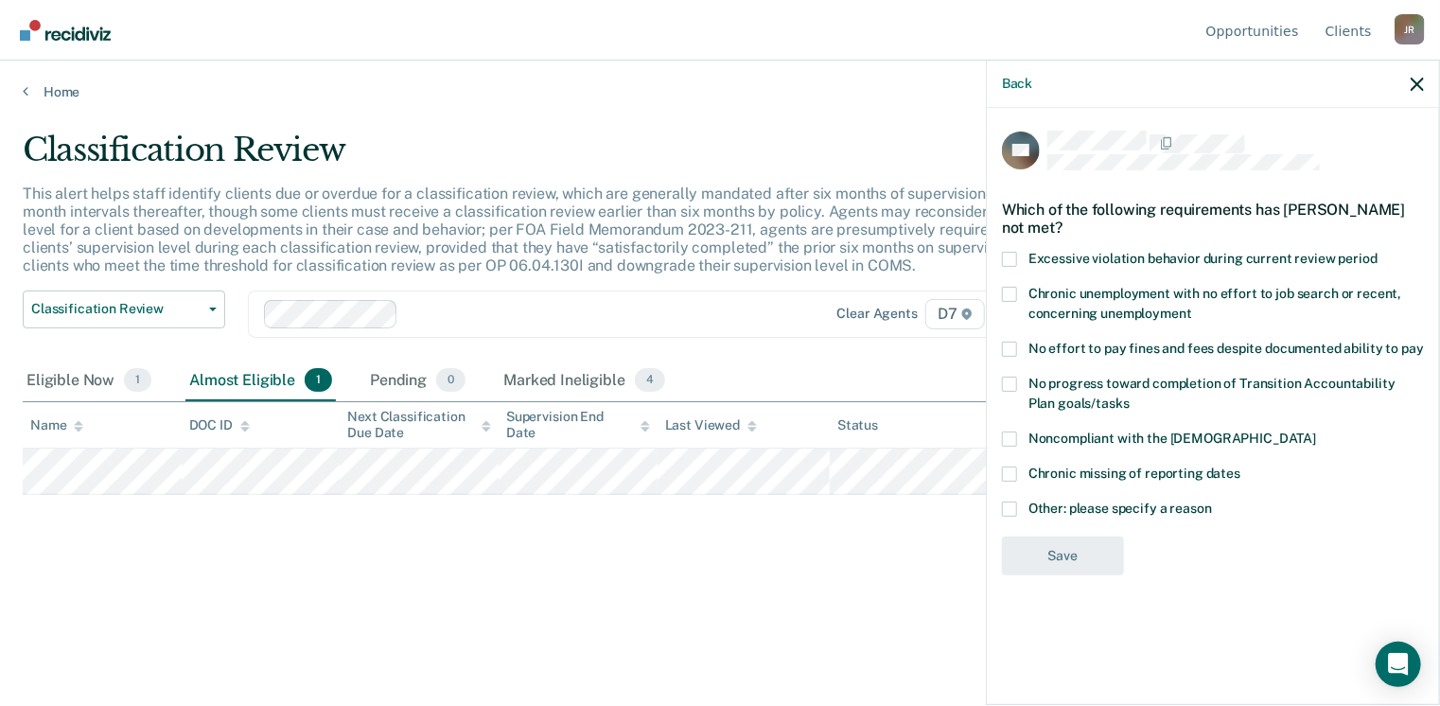
click at [1114, 379] on span "No progress toward completion of Transition Accountability Plan goals/tasks" at bounding box center [1212, 393] width 367 height 35
click at [1130, 397] on input "No progress toward completion of Transition Accountability Plan goals/tasks" at bounding box center [1130, 397] width 0 height 0
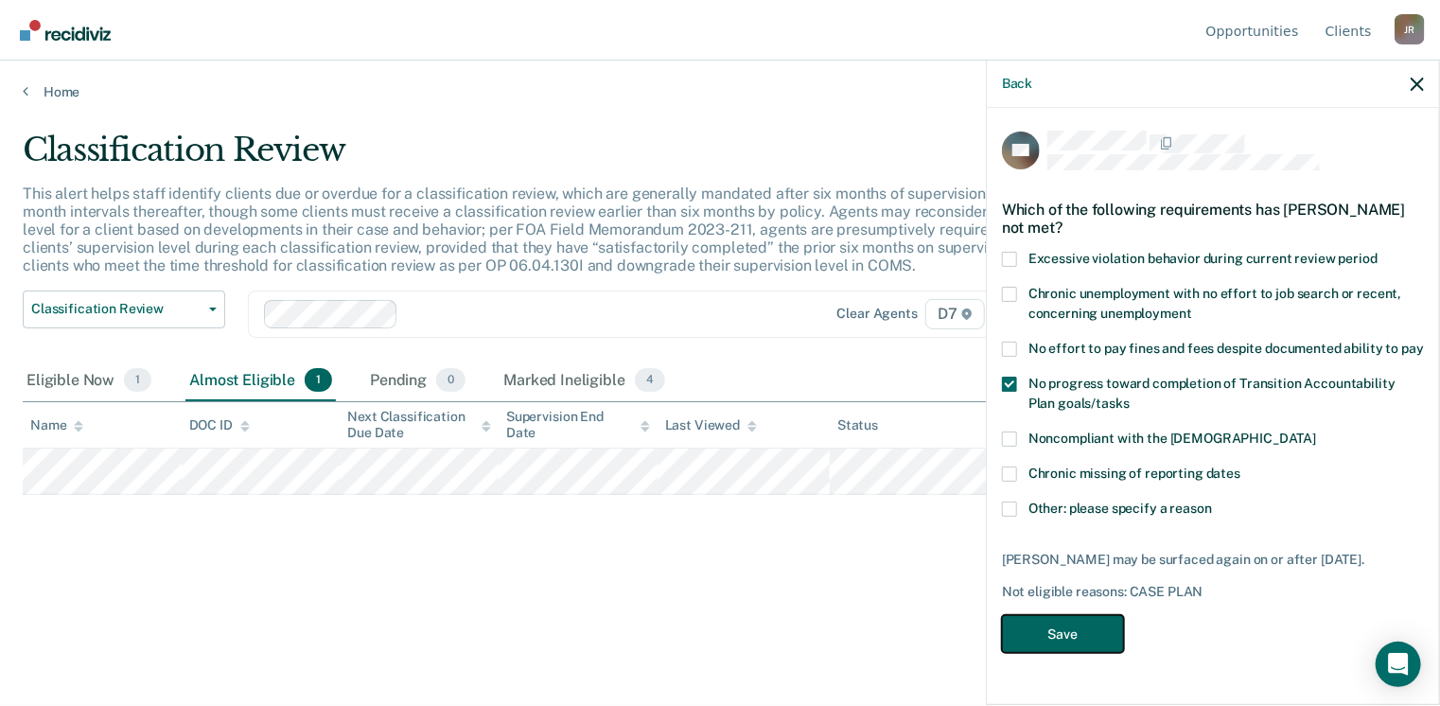
click at [1094, 620] on button "Save" at bounding box center [1063, 634] width 122 height 39
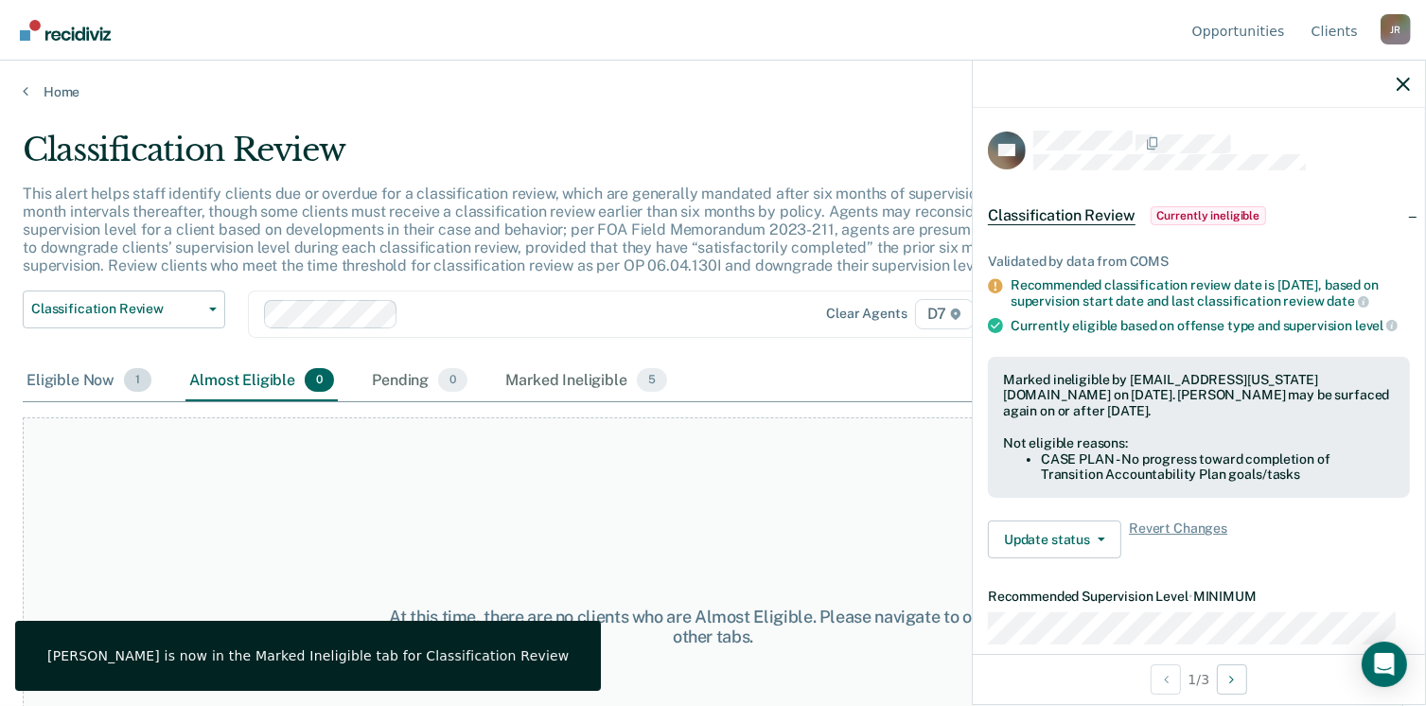
click at [108, 380] on div "Eligible Now 1" at bounding box center [89, 382] width 132 height 42
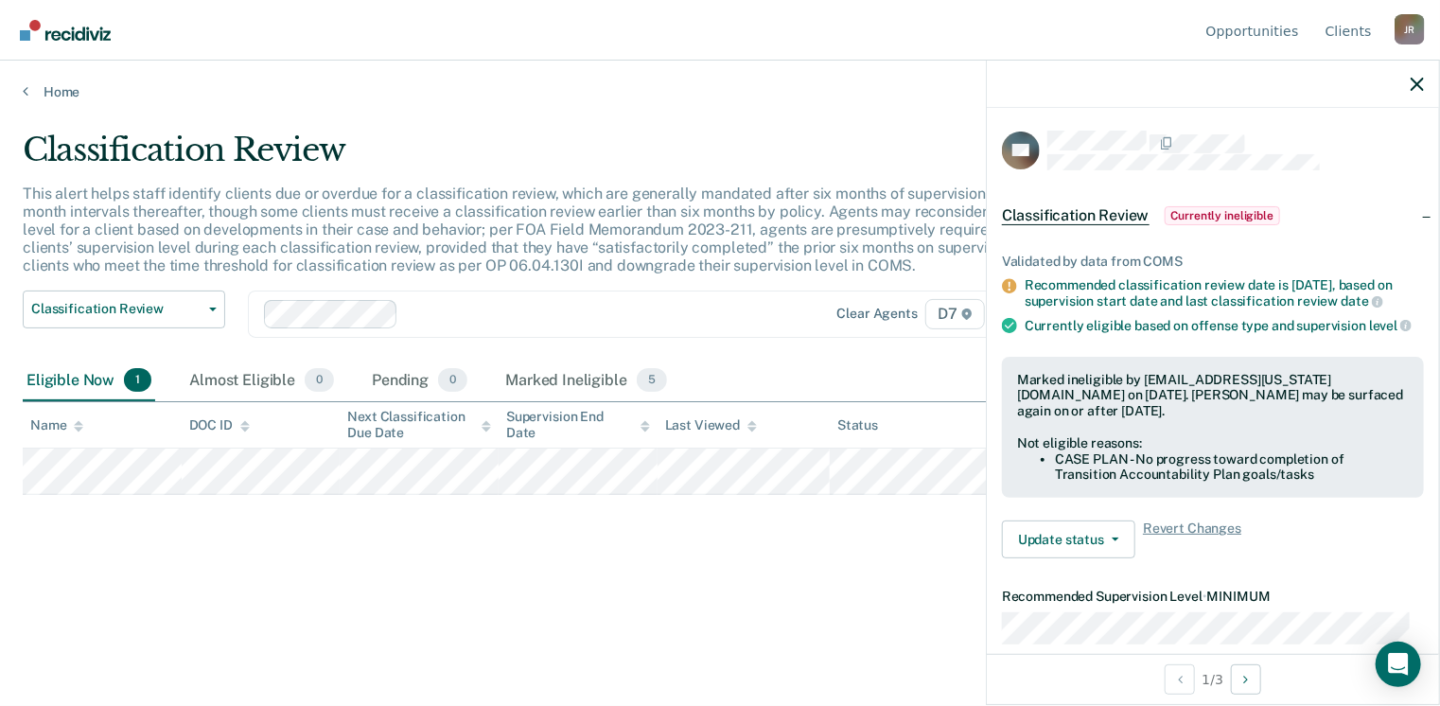
click at [37, 77] on div "Home" at bounding box center [720, 81] width 1440 height 40
click at [46, 88] on link "Home" at bounding box center [720, 91] width 1395 height 17
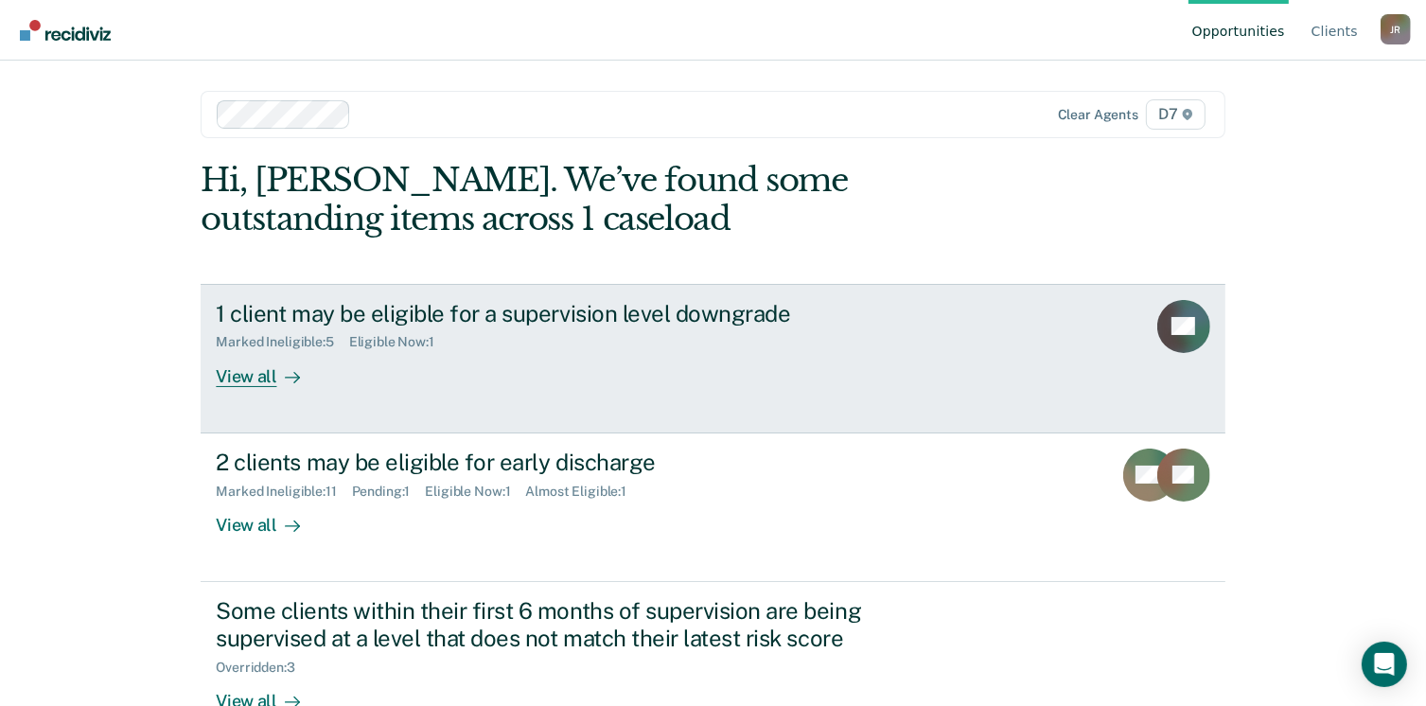
click at [257, 380] on div "View all" at bounding box center [269, 368] width 106 height 37
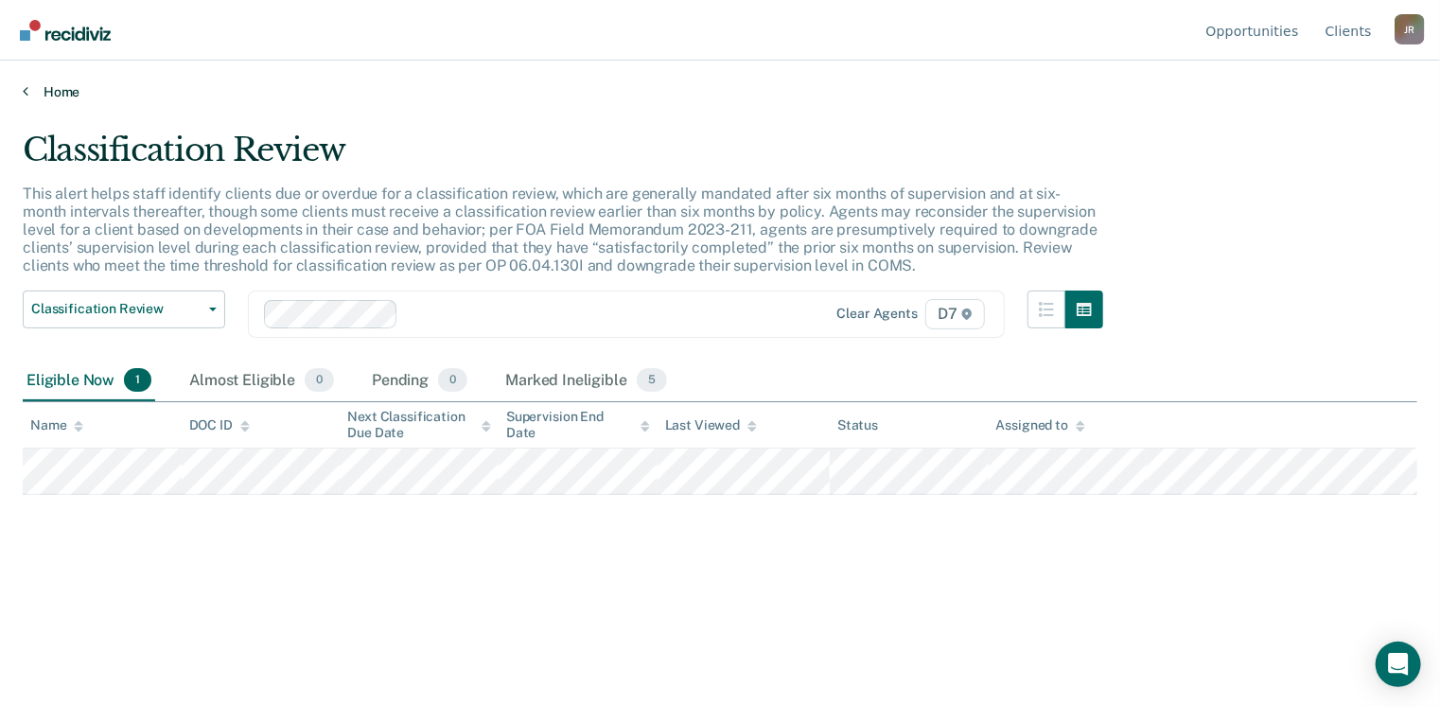
drag, startPoint x: 62, startPoint y: 100, endPoint x: 53, endPoint y: 93, distance: 11.4
click at [53, 93] on div "Opportunities Client s [PERSON_NAME] Profile How it works Log Out Home Classifi…" at bounding box center [720, 353] width 1440 height 706
click at [53, 93] on link "Home" at bounding box center [720, 91] width 1395 height 17
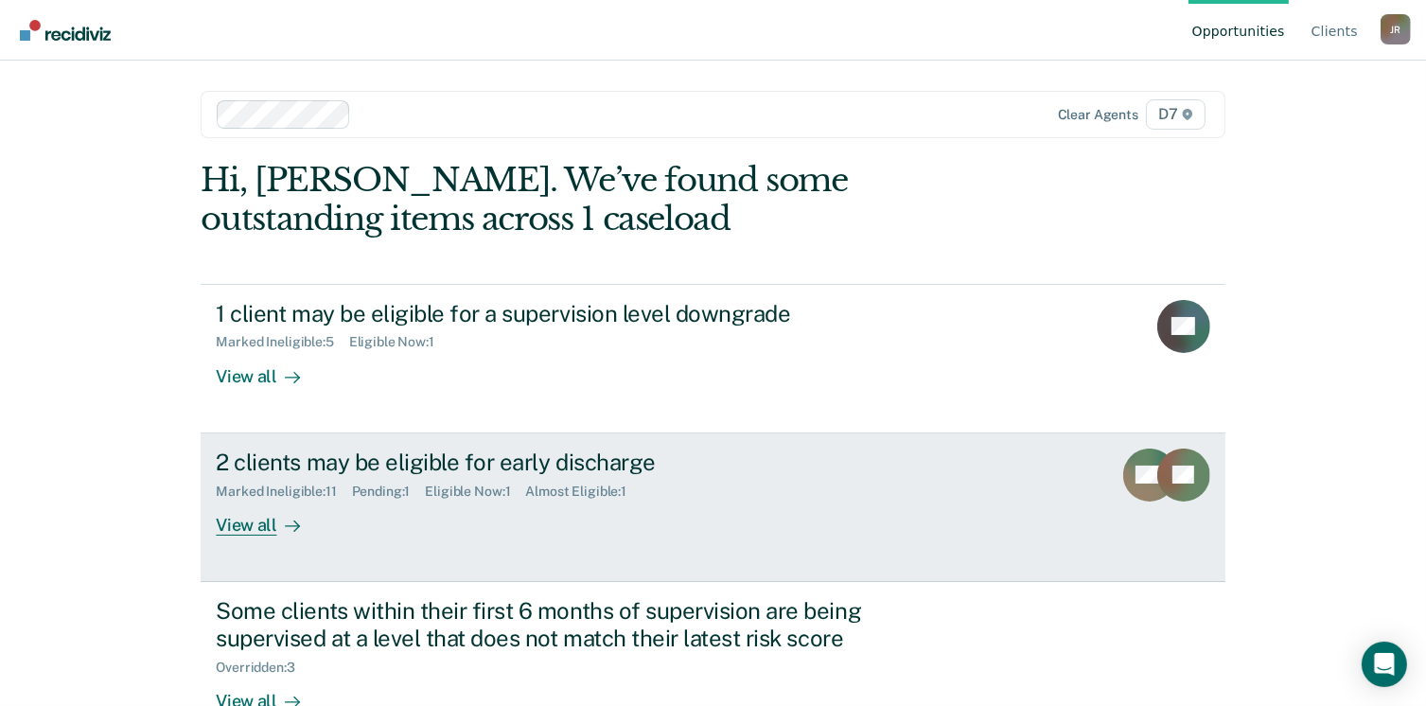
click at [322, 457] on div "2 clients may be eligible for early discharge" at bounding box center [548, 462] width 664 height 27
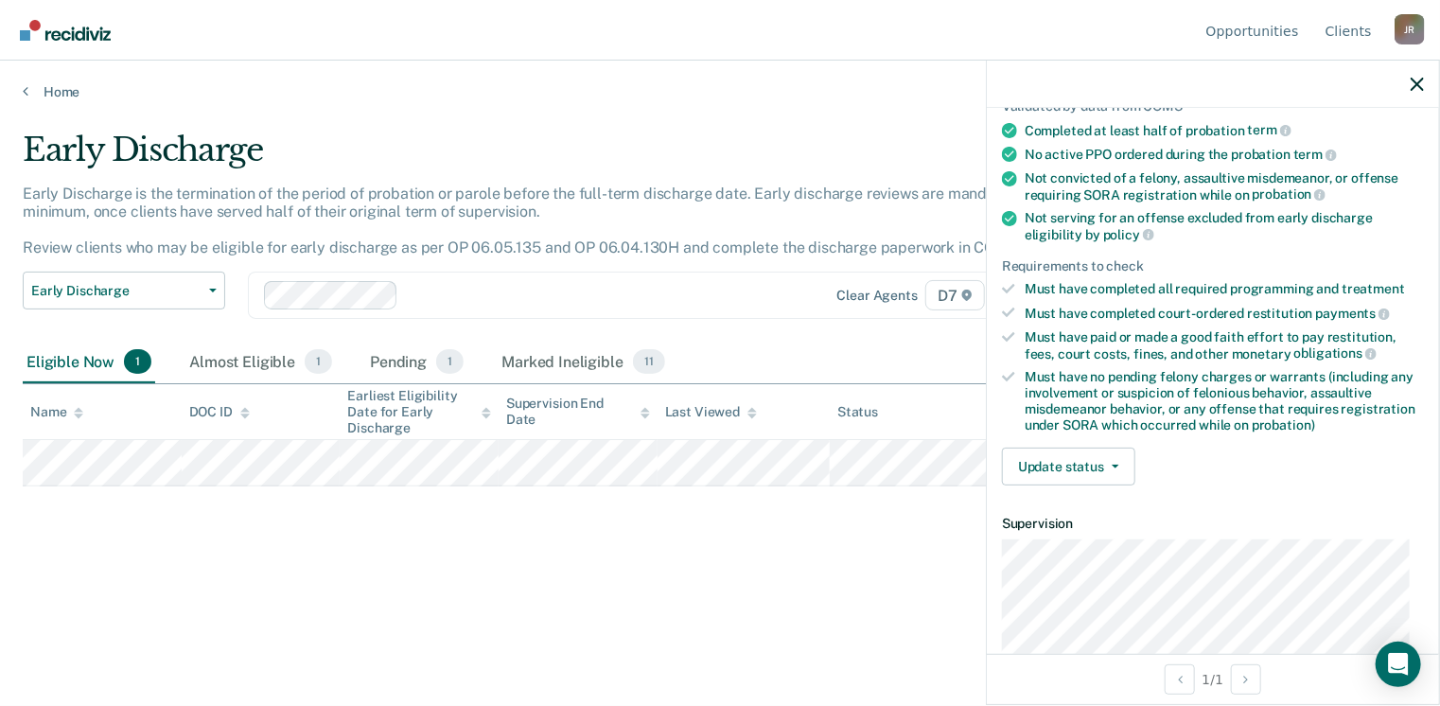
scroll to position [161, 0]
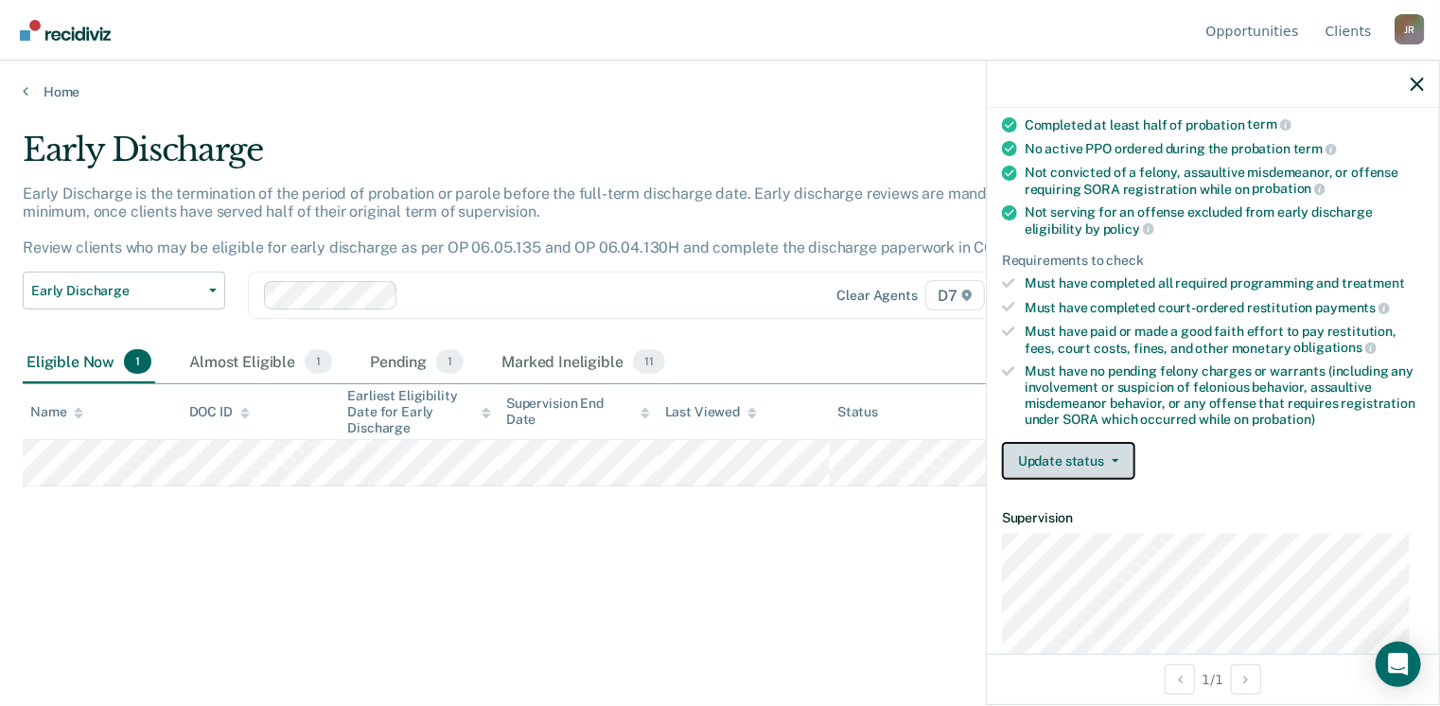
click at [1073, 450] on button "Update status" at bounding box center [1068, 461] width 133 height 38
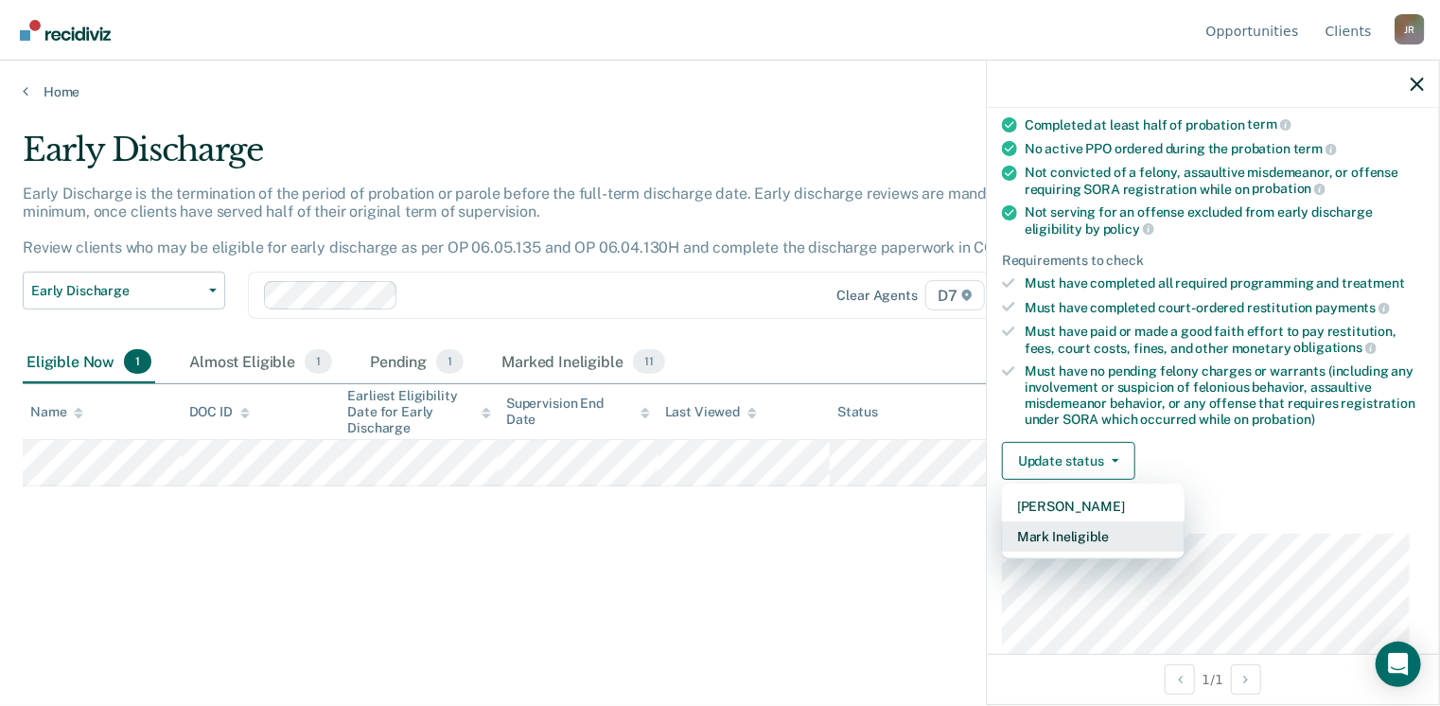
click at [1090, 525] on button "Mark Ineligible" at bounding box center [1093, 536] width 183 height 30
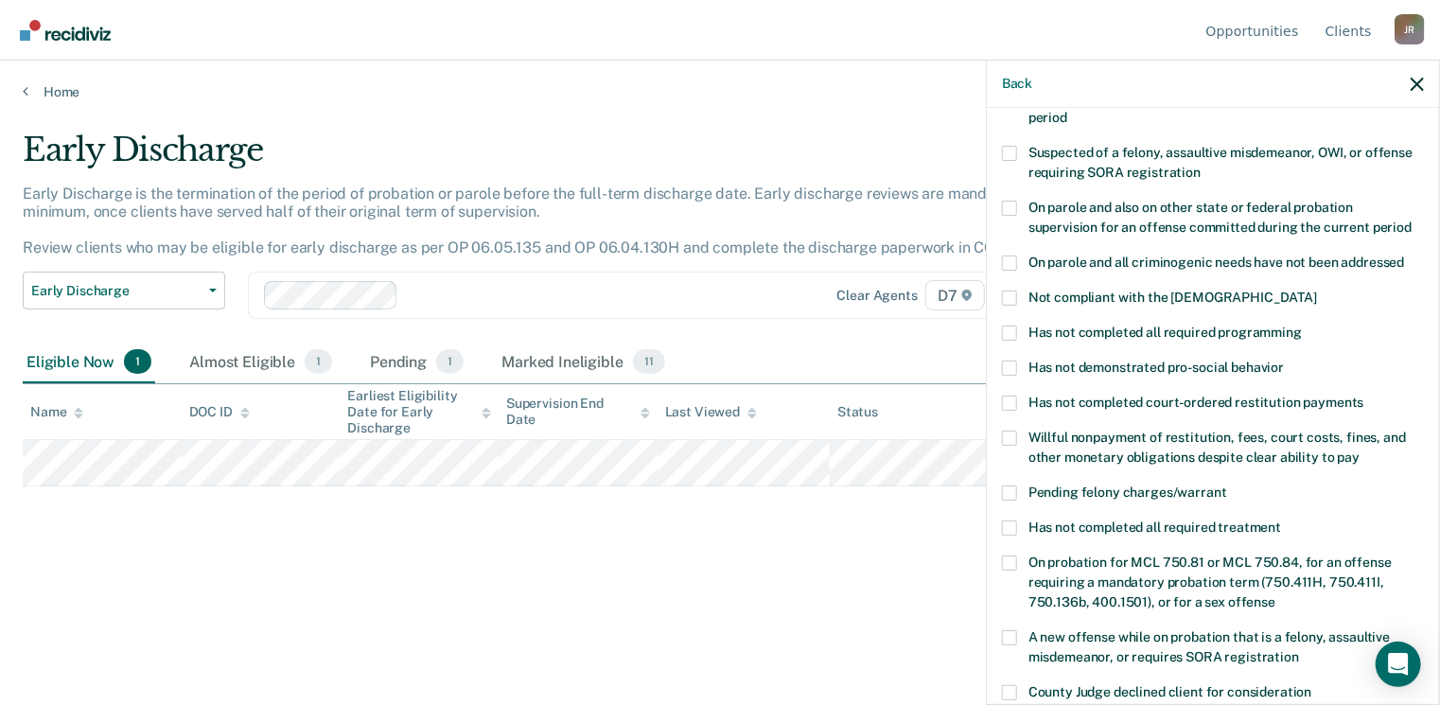
click at [1015, 431] on label "Willful nonpayment of restitution, fees, court costs, fines, and other monetary…" at bounding box center [1213, 451] width 422 height 40
click at [1360, 450] on input "Willful nonpayment of restitution, fees, court costs, fines, and other monetary…" at bounding box center [1360, 450] width 0 height 0
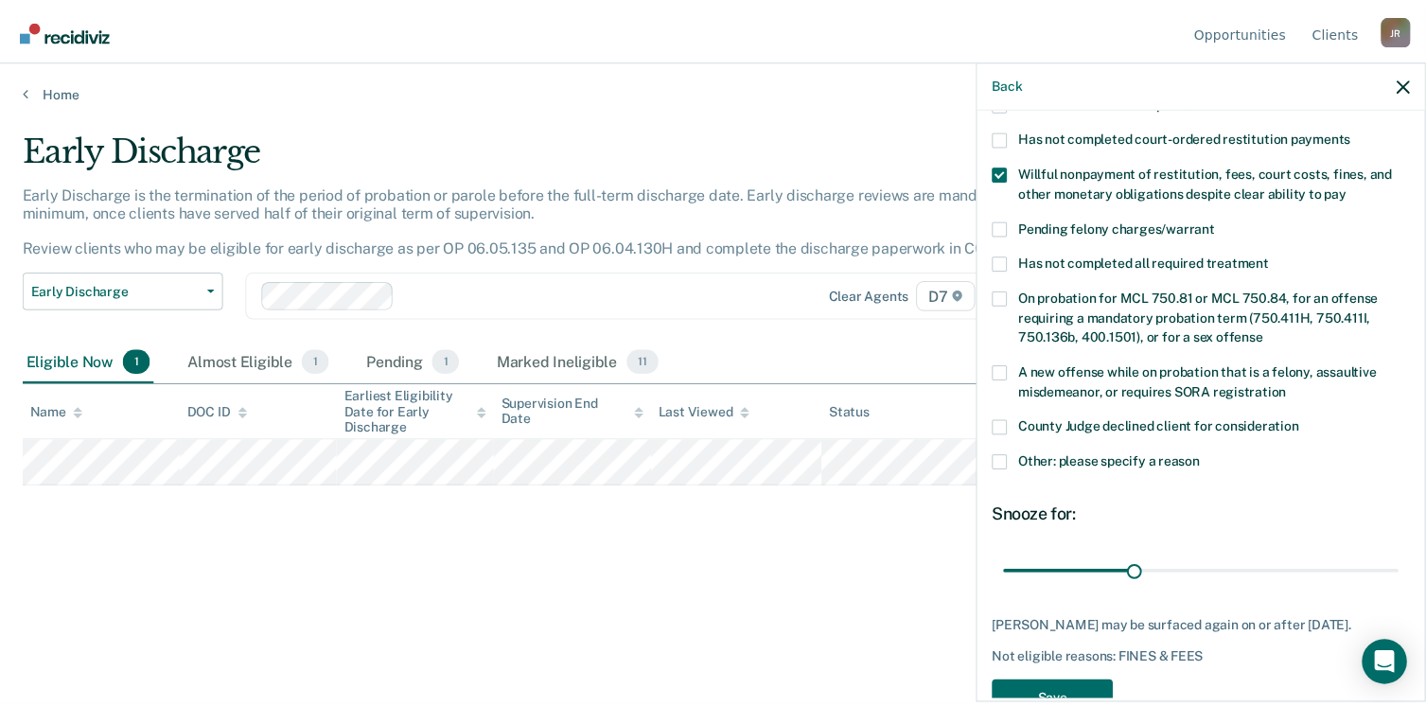
scroll to position [457, 0]
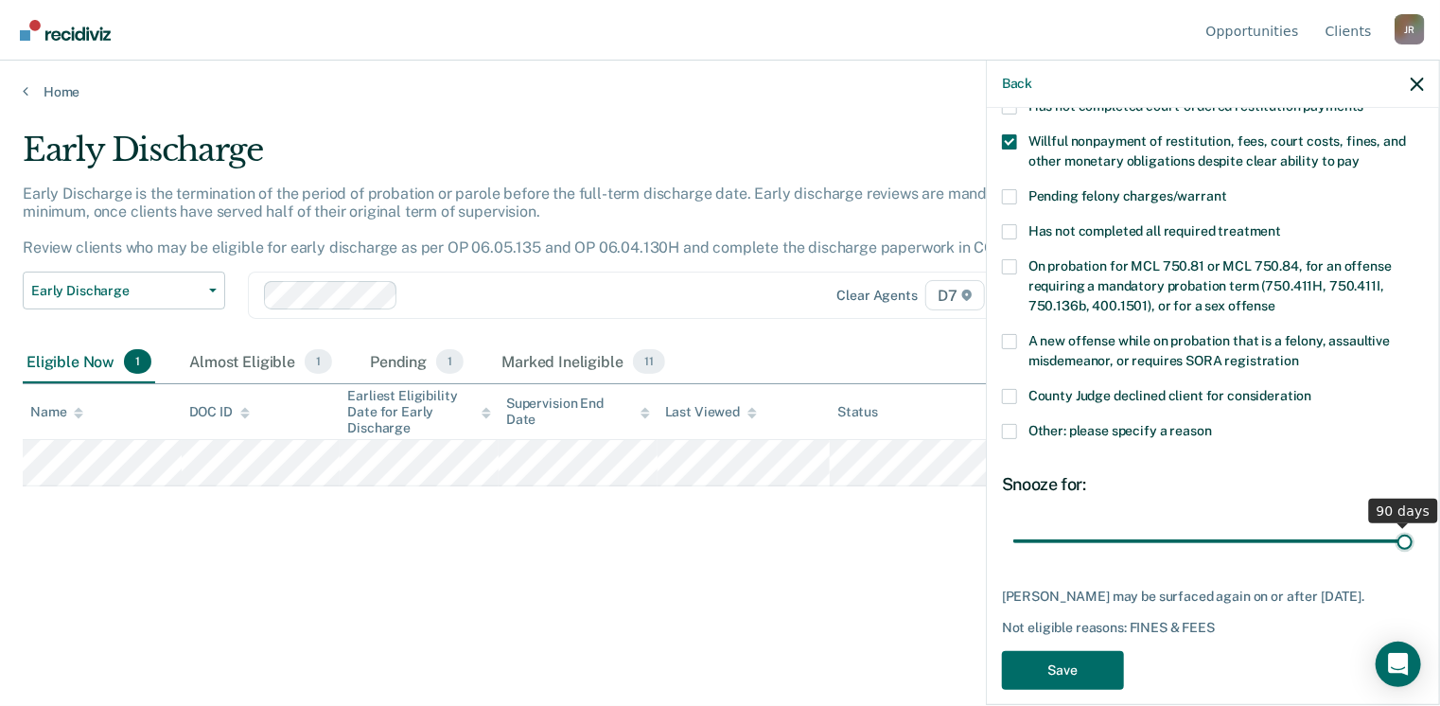
drag, startPoint x: 1141, startPoint y: 523, endPoint x: 1446, endPoint y: 508, distance: 305.1
type input "90"
click at [1413, 525] on input "range" at bounding box center [1213, 541] width 399 height 33
click at [1054, 651] on button "Save" at bounding box center [1063, 670] width 122 height 39
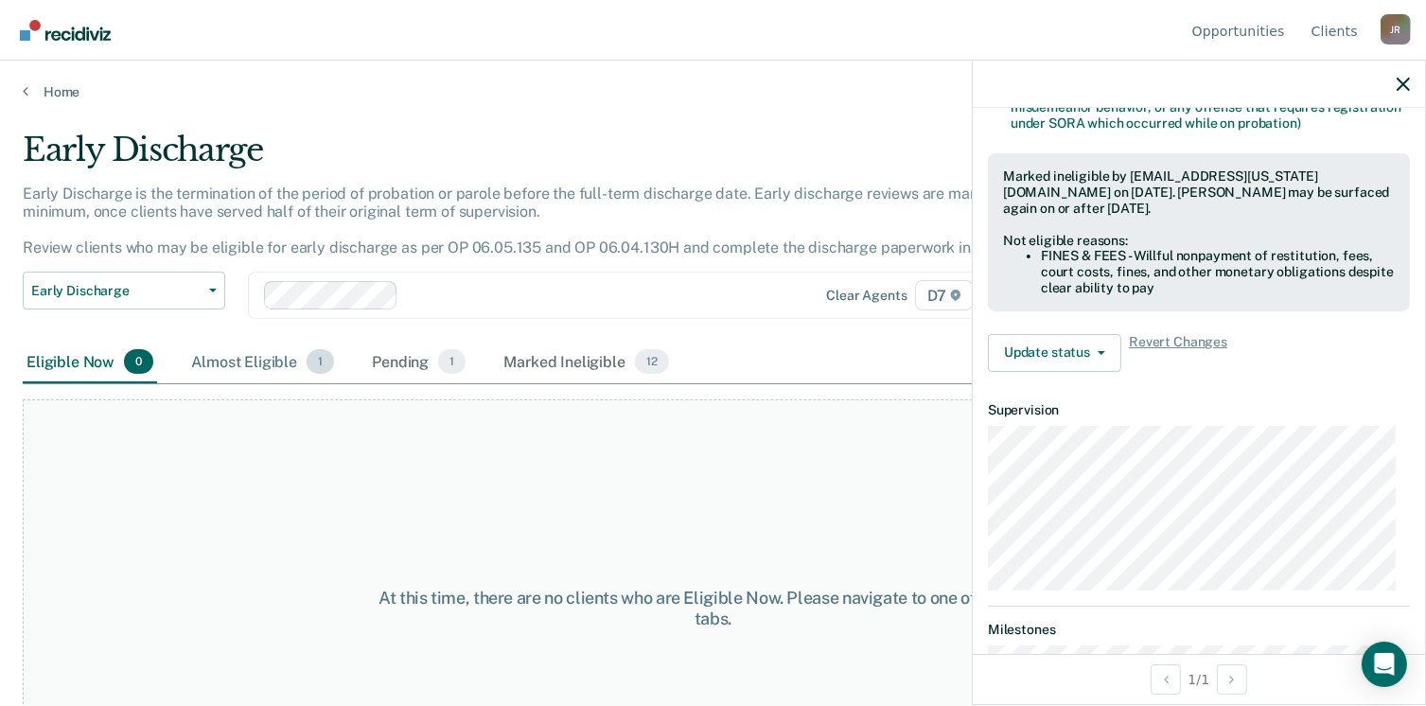
click at [247, 348] on div "Almost Eligible 1" at bounding box center [262, 363] width 150 height 42
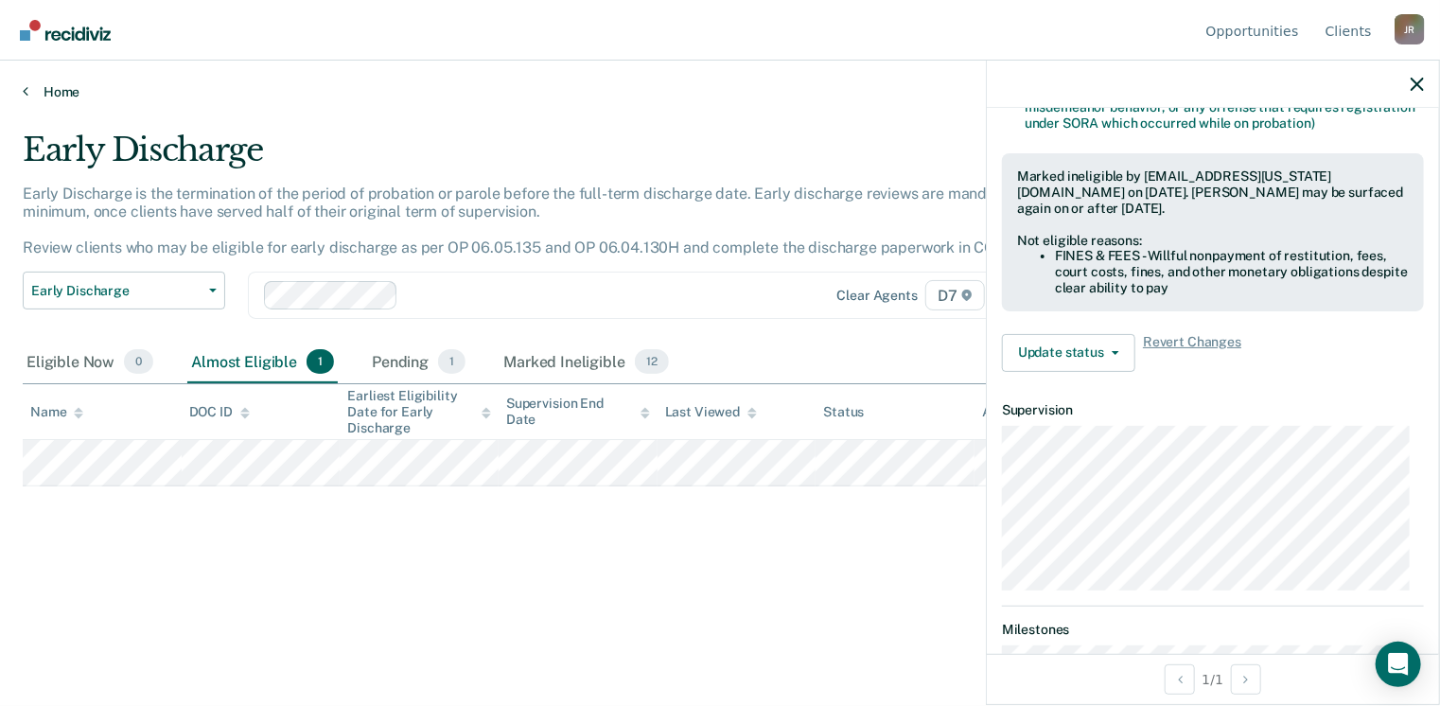
click at [60, 96] on link "Home" at bounding box center [720, 91] width 1395 height 17
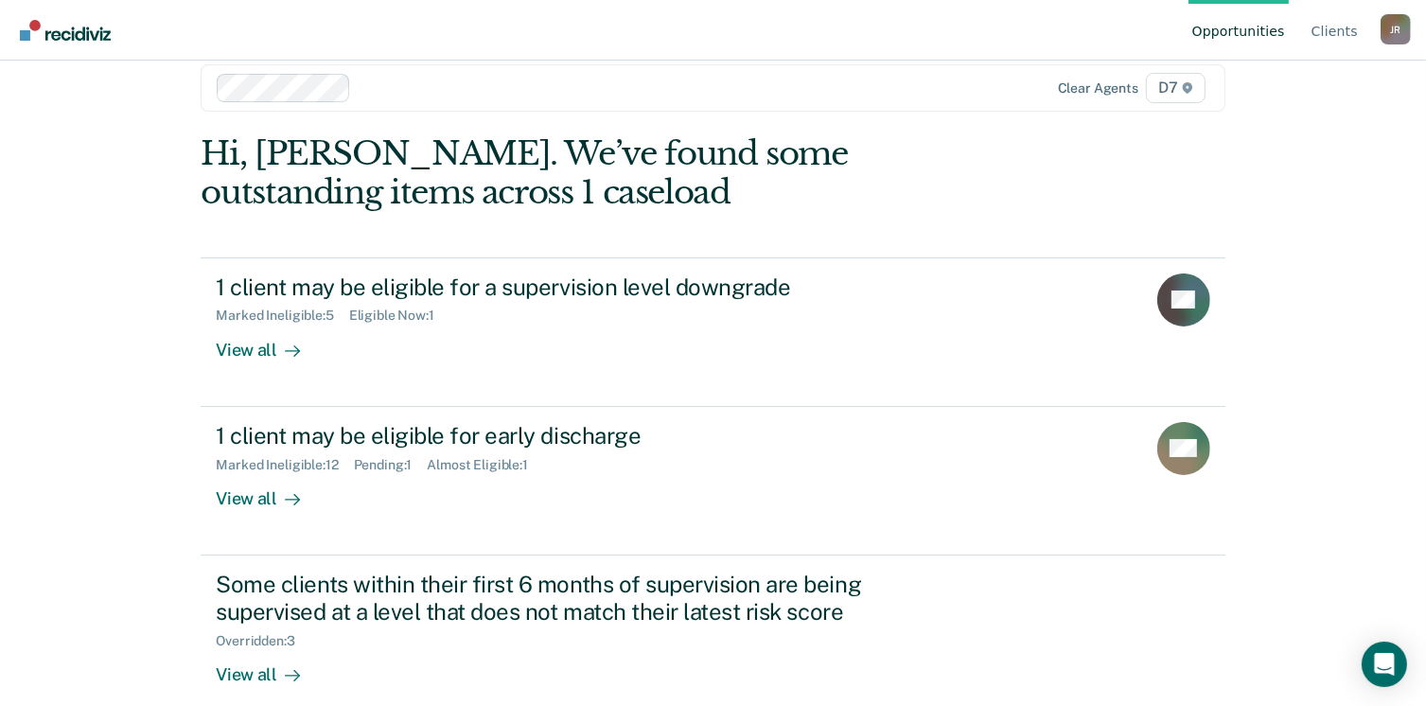
scroll to position [50, 0]
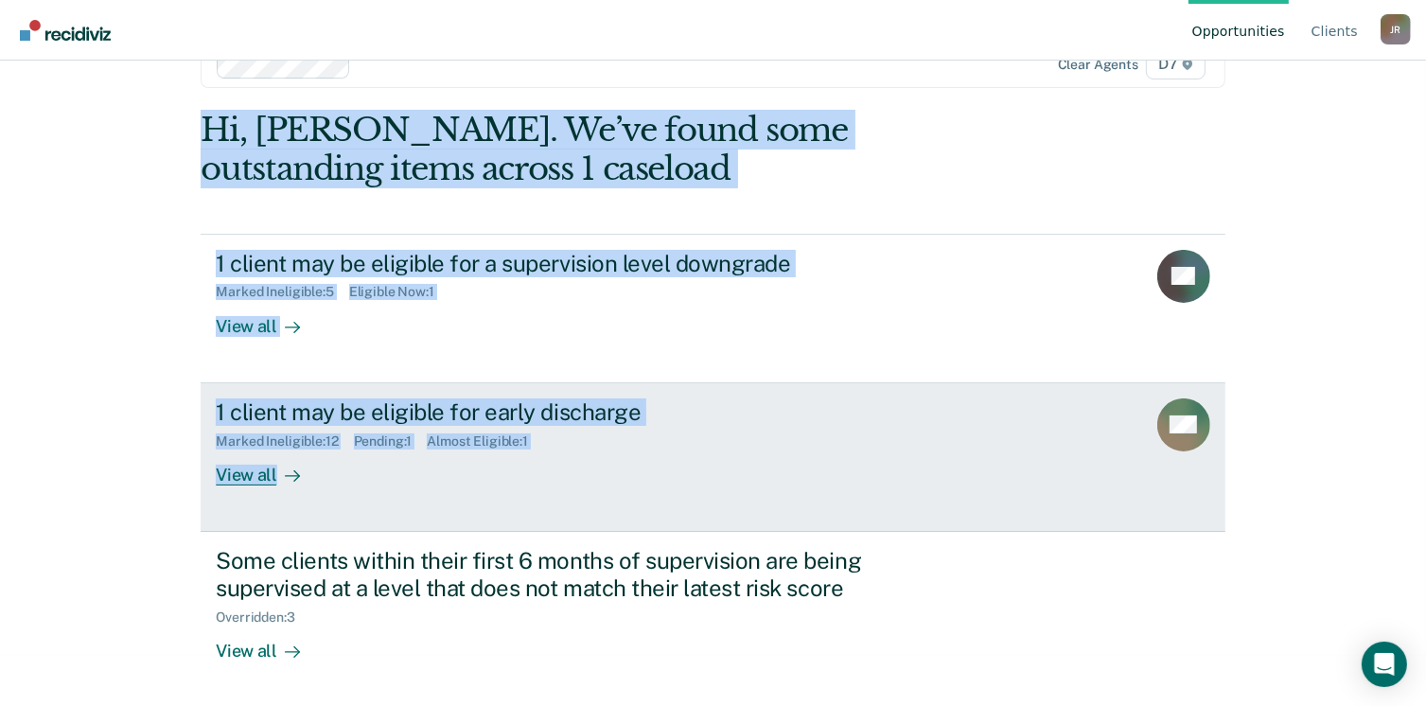
drag, startPoint x: 134, startPoint y: 132, endPoint x: 544, endPoint y: 451, distance: 519.9
click at [544, 451] on div "Opportunities Client s [PERSON_NAME] Profile How it works Log Out Clear agents …" at bounding box center [713, 303] width 1426 height 706
drag, startPoint x: 544, startPoint y: 451, endPoint x: 453, endPoint y: 489, distance: 98.4
click at [453, 489] on link "1 client may be eligible for early discharge Marked Ineligible : 12 Pending : 1…" at bounding box center [713, 457] width 1024 height 149
